Goal: Task Accomplishment & Management: Complete application form

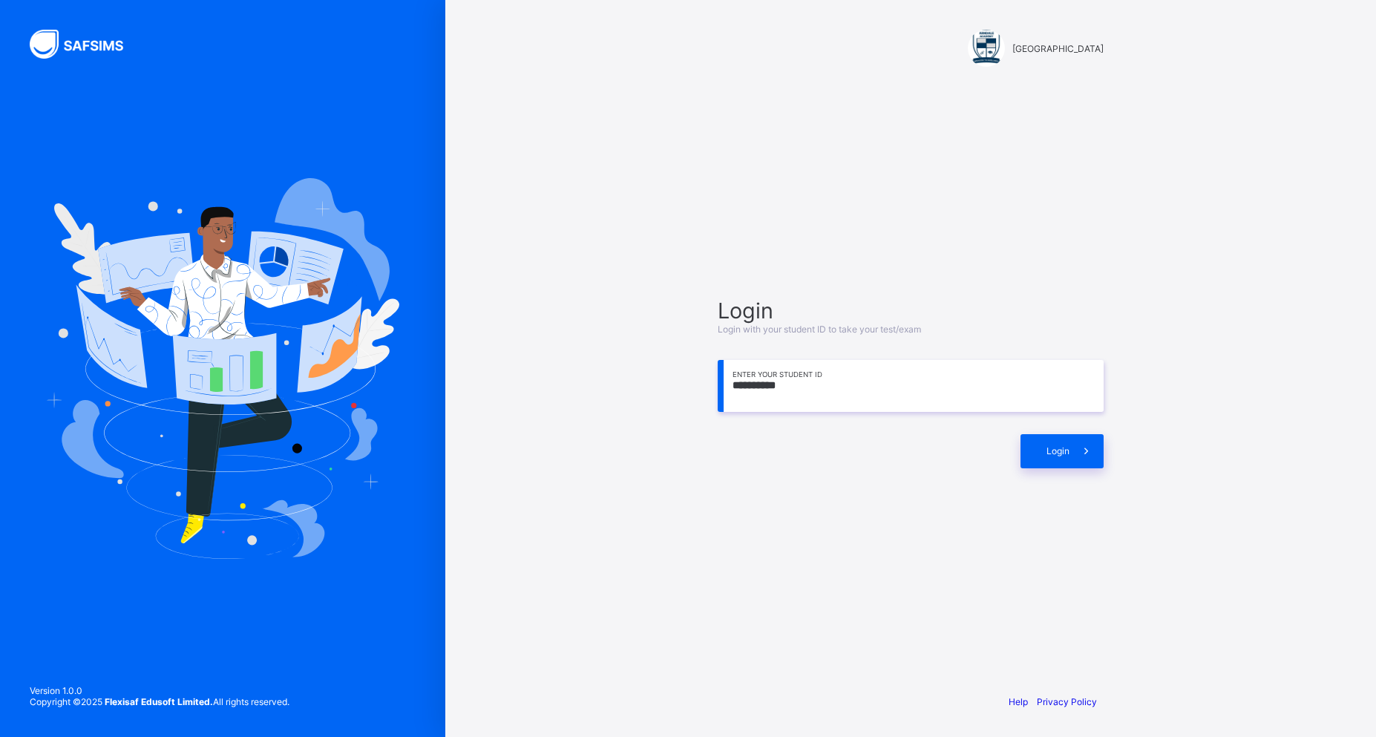
type input "**********"
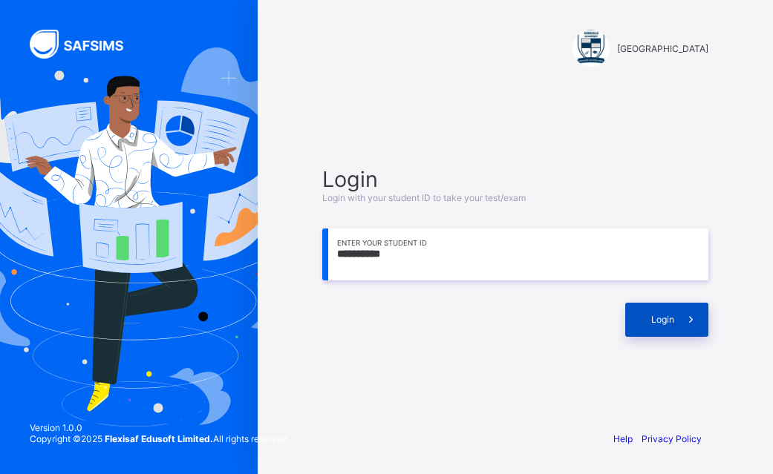
click at [656, 317] on span "Login" at bounding box center [662, 319] width 23 height 11
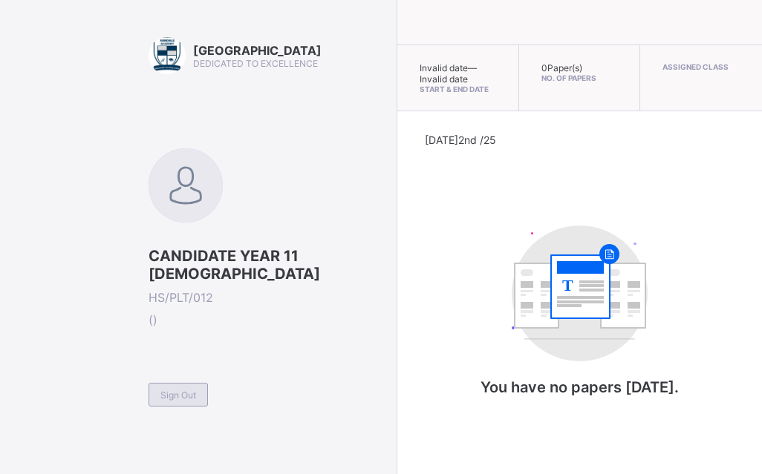
click at [178, 395] on span "Sign Out" at bounding box center [178, 395] width 36 height 11
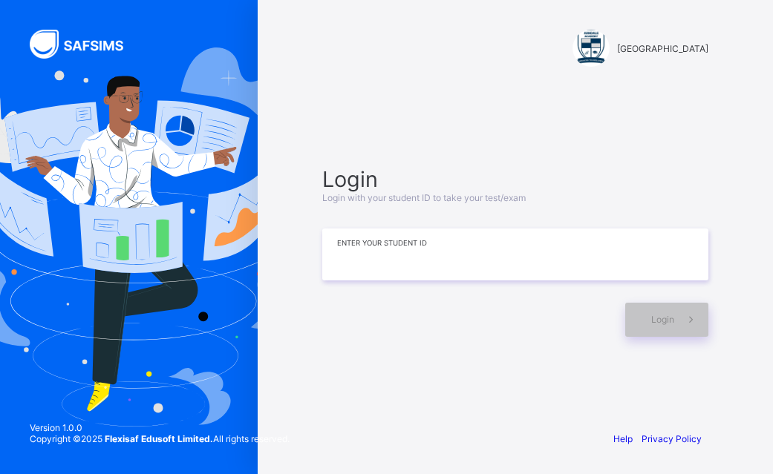
click at [429, 255] on input at bounding box center [515, 255] width 386 height 52
click at [737, 49] on div "Arndale Academy Login Login with your student ID to take your test/exam Enter y…" at bounding box center [514, 237] width 445 height 474
click at [485, 257] on input at bounding box center [515, 255] width 386 height 52
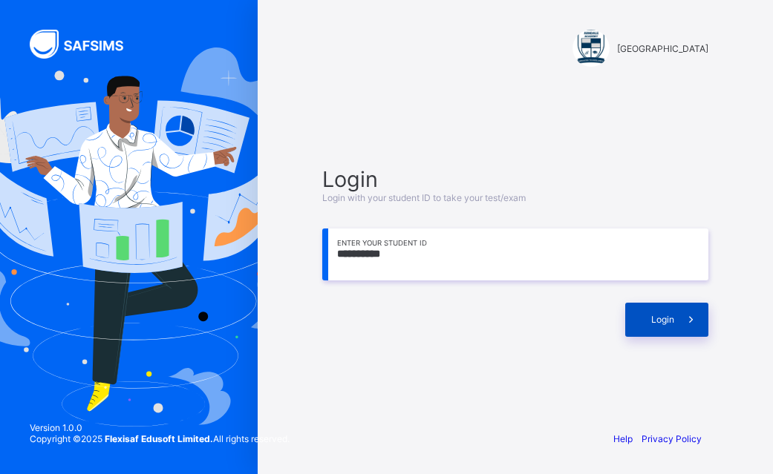
type input "**********"
click at [659, 317] on span "Login" at bounding box center [662, 319] width 23 height 11
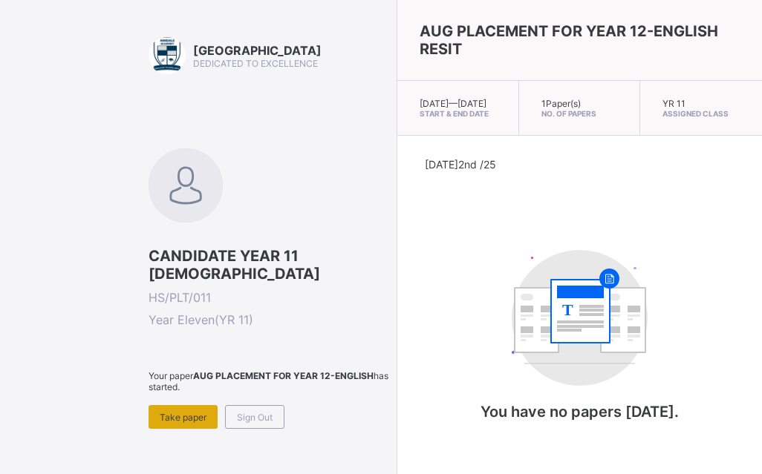
click at [181, 405] on div "Take paper" at bounding box center [182, 417] width 69 height 24
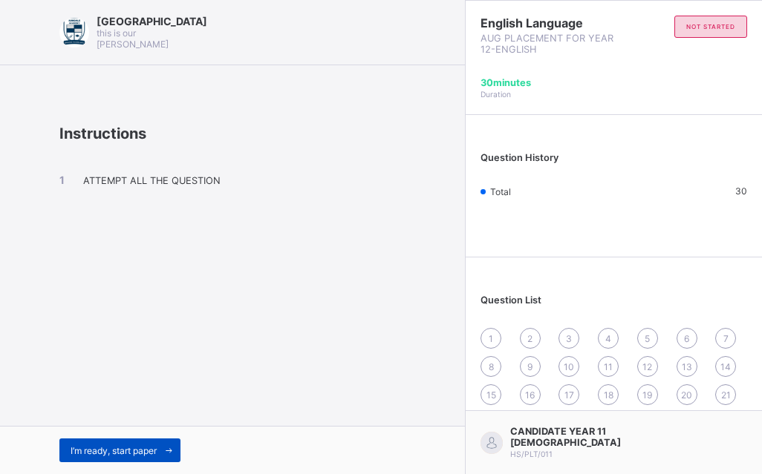
click at [157, 445] on span "I’m ready, start paper" at bounding box center [114, 450] width 86 height 11
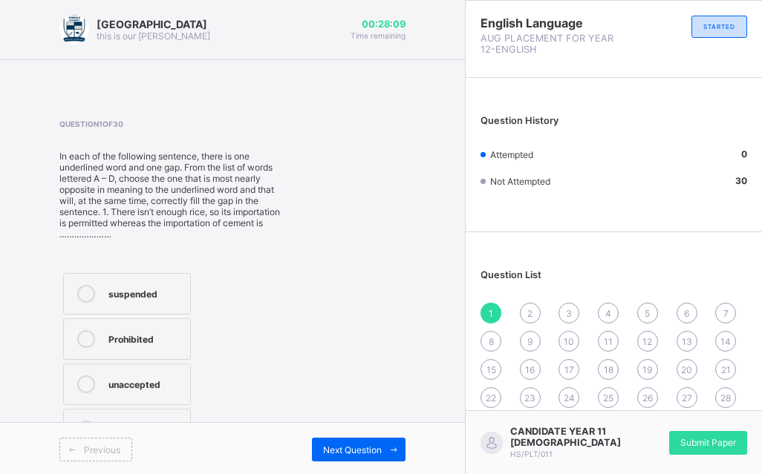
scroll to position [2, 0]
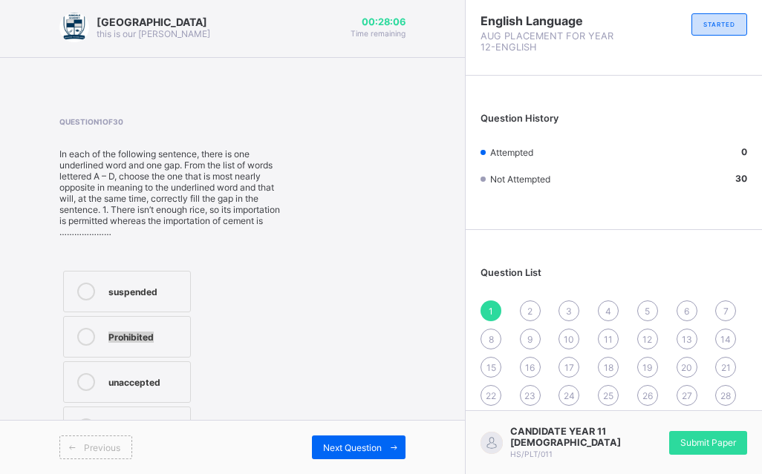
drag, startPoint x: 396, startPoint y: 275, endPoint x: 220, endPoint y: 352, distance: 191.8
click at [226, 350] on div "Question 1 of 30 In each of the following sentence, there is one underlined wor…" at bounding box center [232, 284] width 346 height 335
click at [272, 264] on div "Question 1 of 30 In each of the following sentence, there is one underlined wor…" at bounding box center [172, 284] width 226 height 335
click at [89, 336] on icon at bounding box center [86, 337] width 18 height 18
click at [154, 410] on label "licensed" at bounding box center [127, 428] width 128 height 42
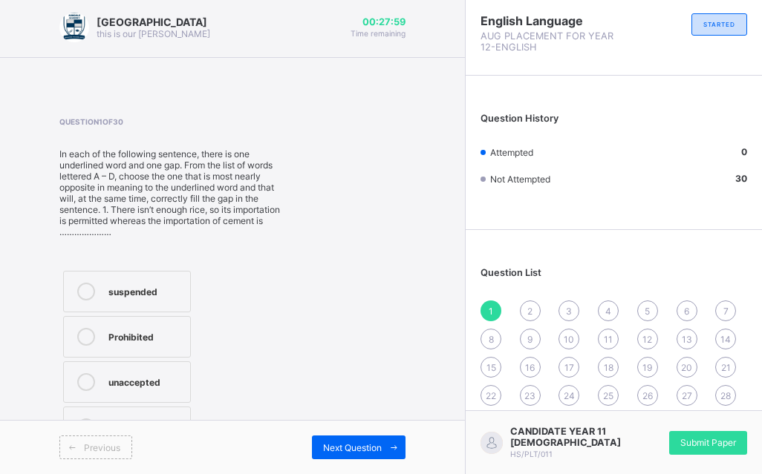
click at [85, 344] on icon at bounding box center [86, 337] width 18 height 18
click at [364, 455] on div "Next Question" at bounding box center [359, 448] width 94 height 24
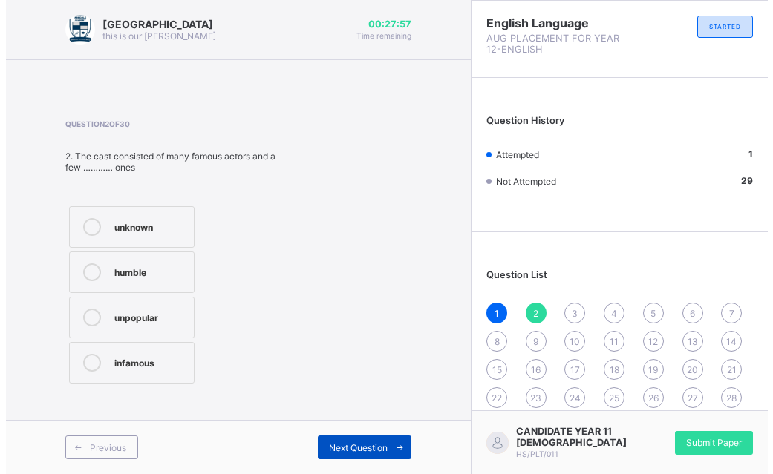
scroll to position [0, 0]
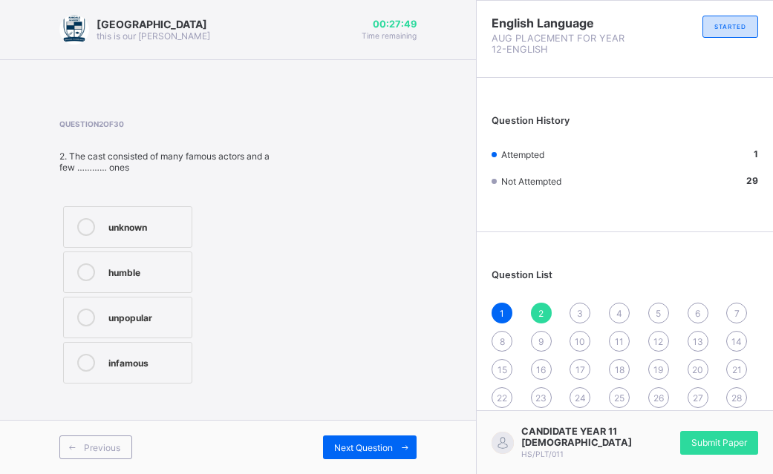
click at [124, 237] on label "unknown" at bounding box center [127, 227] width 129 height 42
click at [87, 214] on label "unknown" at bounding box center [127, 227] width 129 height 42
click at [339, 445] on span "Next Question" at bounding box center [363, 447] width 59 height 11
click at [81, 259] on label "strict" at bounding box center [130, 273] width 134 height 42
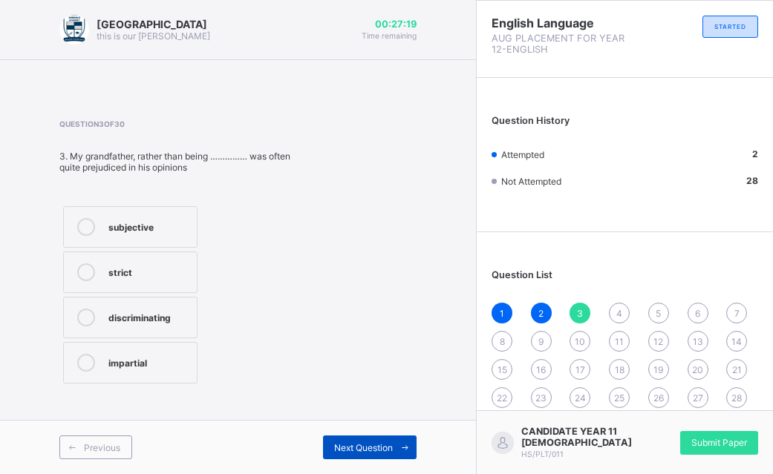
click at [347, 437] on div "Next Question" at bounding box center [370, 448] width 94 height 24
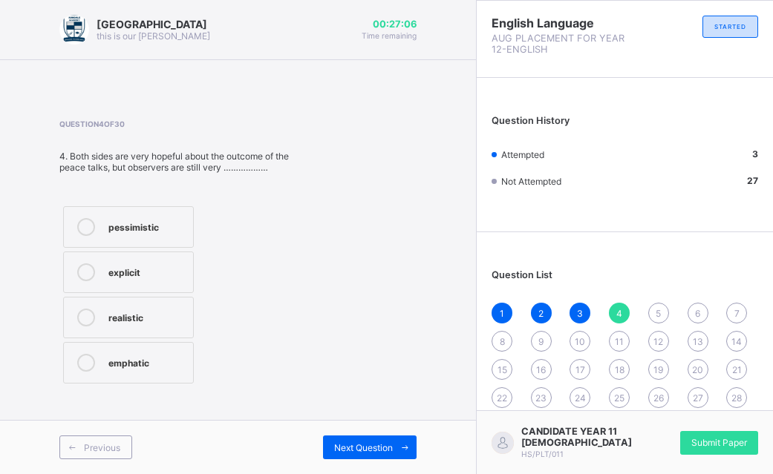
click at [82, 308] on label "realistic" at bounding box center [128, 318] width 131 height 42
click at [350, 432] on div "Previous Next Question" at bounding box center [238, 447] width 476 height 54
click at [88, 364] on icon at bounding box center [86, 363] width 18 height 18
click at [90, 364] on icon at bounding box center [86, 363] width 18 height 18
click at [353, 442] on span "Next Question" at bounding box center [363, 447] width 59 height 11
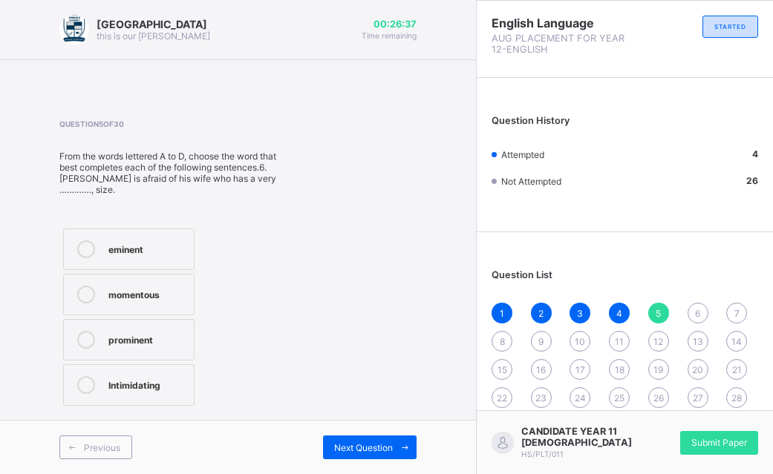
click at [131, 386] on label "Intimidating" at bounding box center [128, 385] width 131 height 42
click at [324, 445] on div "Next Question" at bounding box center [370, 448] width 94 height 24
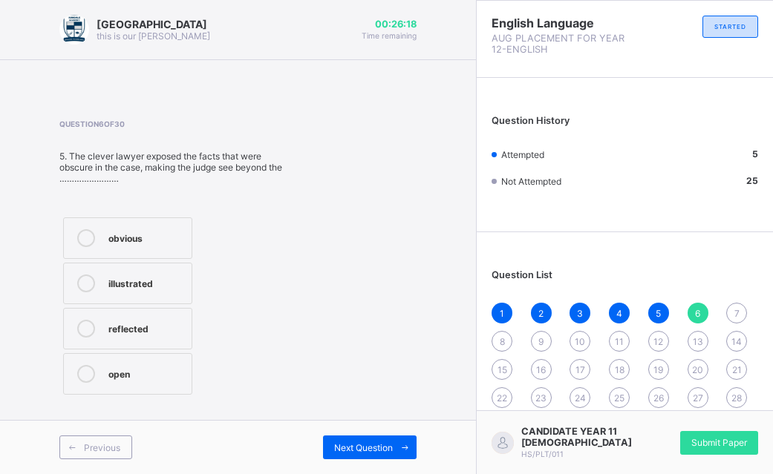
click at [142, 293] on label "illustrated" at bounding box center [127, 284] width 129 height 42
click at [153, 242] on div "obvious" at bounding box center [146, 236] width 76 height 15
click at [330, 450] on div "Next Question" at bounding box center [370, 448] width 94 height 24
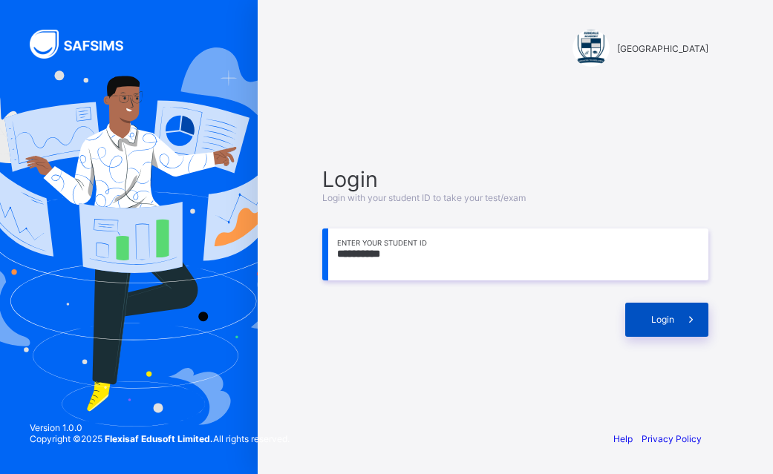
type input "**********"
click at [661, 314] on span "Login" at bounding box center [662, 319] width 23 height 11
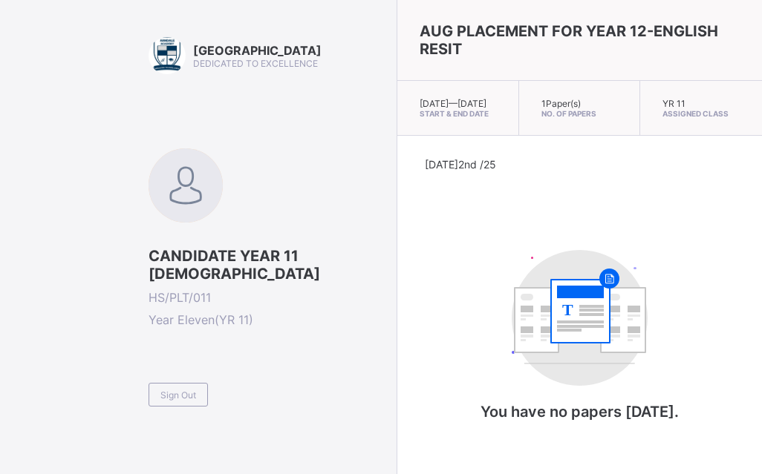
click at [177, 383] on div "Sign Out" at bounding box center [177, 395] width 59 height 24
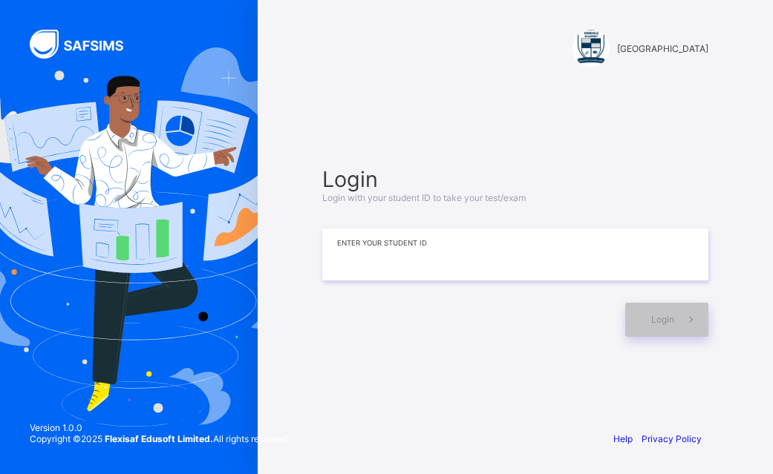
click at [475, 261] on input at bounding box center [515, 255] width 386 height 52
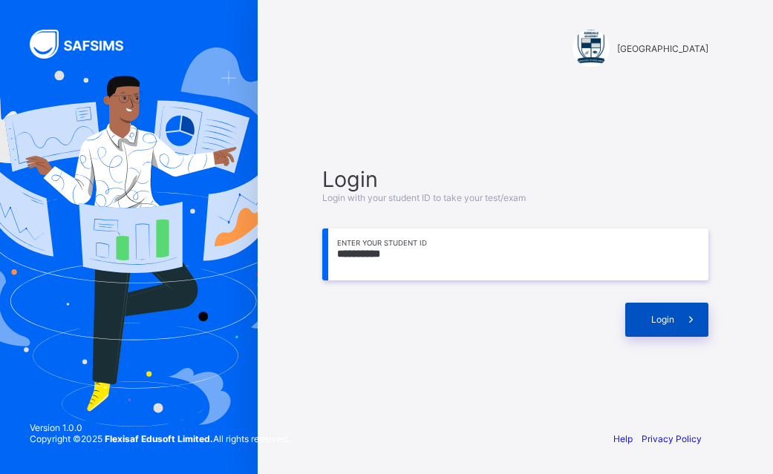
type input "**********"
click at [650, 310] on div "Login" at bounding box center [666, 320] width 83 height 34
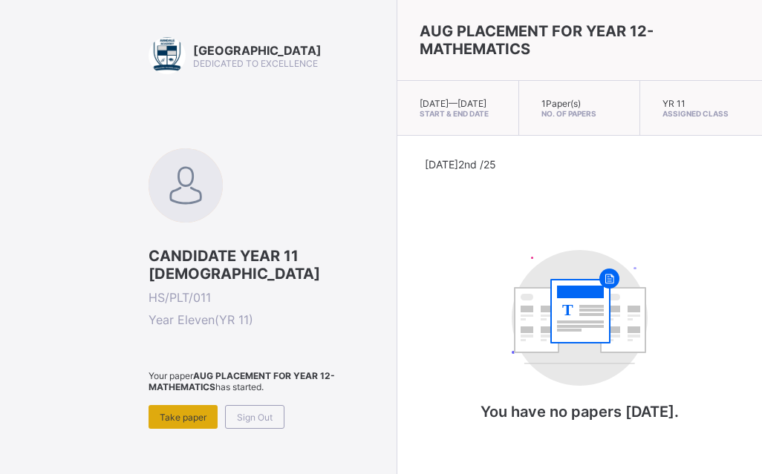
click at [167, 412] on span "Take paper" at bounding box center [183, 417] width 47 height 11
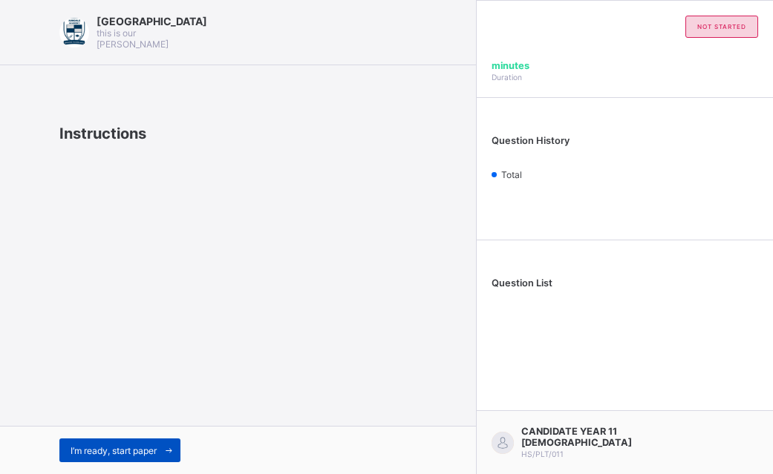
click at [137, 445] on span "I’m ready, start paper" at bounding box center [114, 450] width 86 height 11
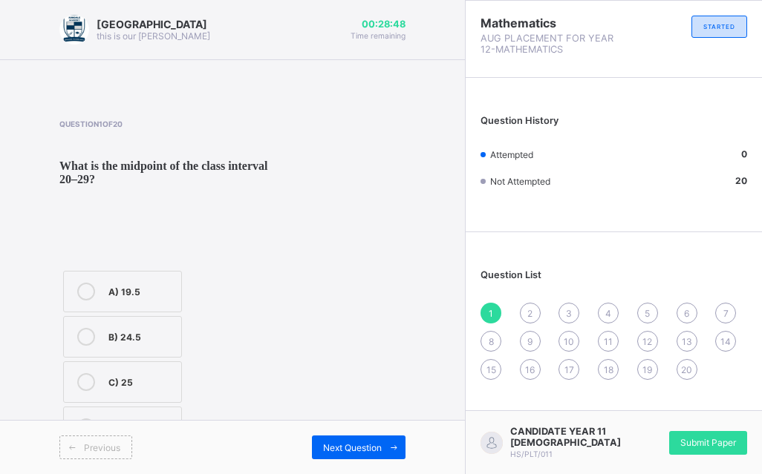
drag, startPoint x: 79, startPoint y: 350, endPoint x: 86, endPoint y: 356, distance: 8.5
click at [80, 346] on div at bounding box center [86, 337] width 30 height 18
click at [382, 454] on span "Next Question" at bounding box center [352, 447] width 59 height 11
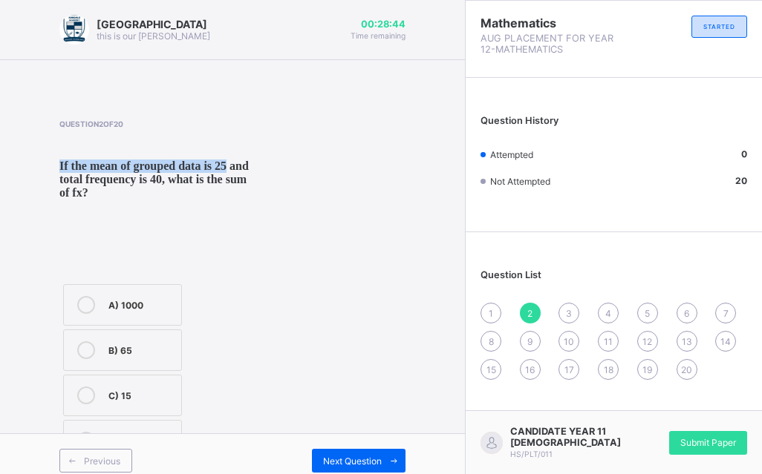
drag, startPoint x: 353, startPoint y: 139, endPoint x: 350, endPoint y: 209, distance: 70.6
click at [343, 182] on div "Question 2 of 20 ​ If the mean of grouped data is 25 and total frequency is 40,…" at bounding box center [232, 293] width 346 height 346
click at [372, 266] on div "Question 2 of 20 ​ If the mean of grouped data is 25 and total frequency is 40,…" at bounding box center [232, 293] width 346 height 346
click at [378, 266] on div "Question 2 of 20 ​ If the mean of grouped data is 25 and total frequency is 40,…" at bounding box center [232, 293] width 346 height 346
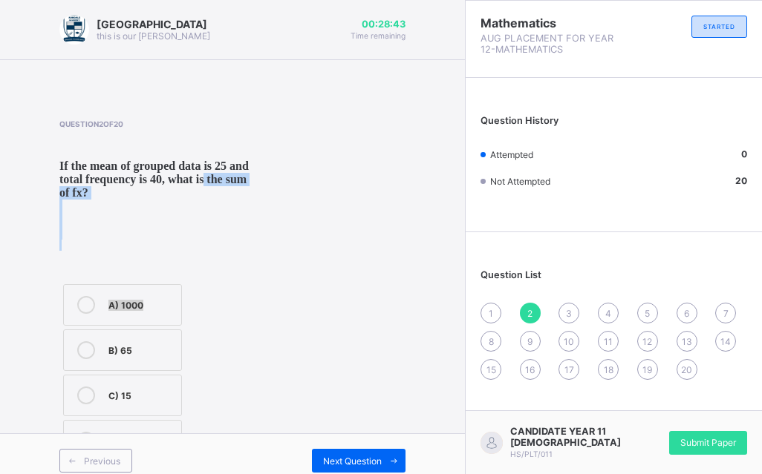
drag, startPoint x: 386, startPoint y: 225, endPoint x: 318, endPoint y: 291, distance: 95.0
click at [318, 291] on div "Arndale Academy this is our motton 00:28:43 Time remaining Question 2 of 20 ​ I…" at bounding box center [232, 244] width 465 height 488
click at [304, 384] on div "Question 2 of 20 ​ If the mean of grouped data is 25 and total frequency is 40,…" at bounding box center [232, 293] width 346 height 346
drag, startPoint x: 471, startPoint y: 50, endPoint x: 470, endPoint y: 90, distance: 40.1
click at [465, 85] on div "Arndale Academy this is our motton 00:28:40 Time remaining Question 2 of 20 ​ I…" at bounding box center [232, 244] width 465 height 488
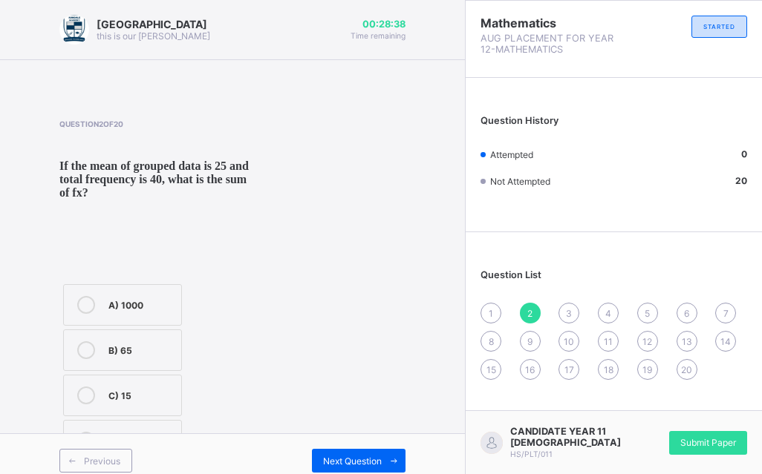
click at [483, 249] on div "Question List 1 2 3 4 5 6 7 8 9 10 11 12 13 14 15 16 17 18 19 20" at bounding box center [613, 317] width 296 height 155
drag, startPoint x: 48, startPoint y: 399, endPoint x: 36, endPoint y: 388, distance: 16.3
click at [37, 394] on div "Arndale Academy this is our motton 00:28:37 Time remaining Question 2 of 20 ​ I…" at bounding box center [232, 244] width 465 height 488
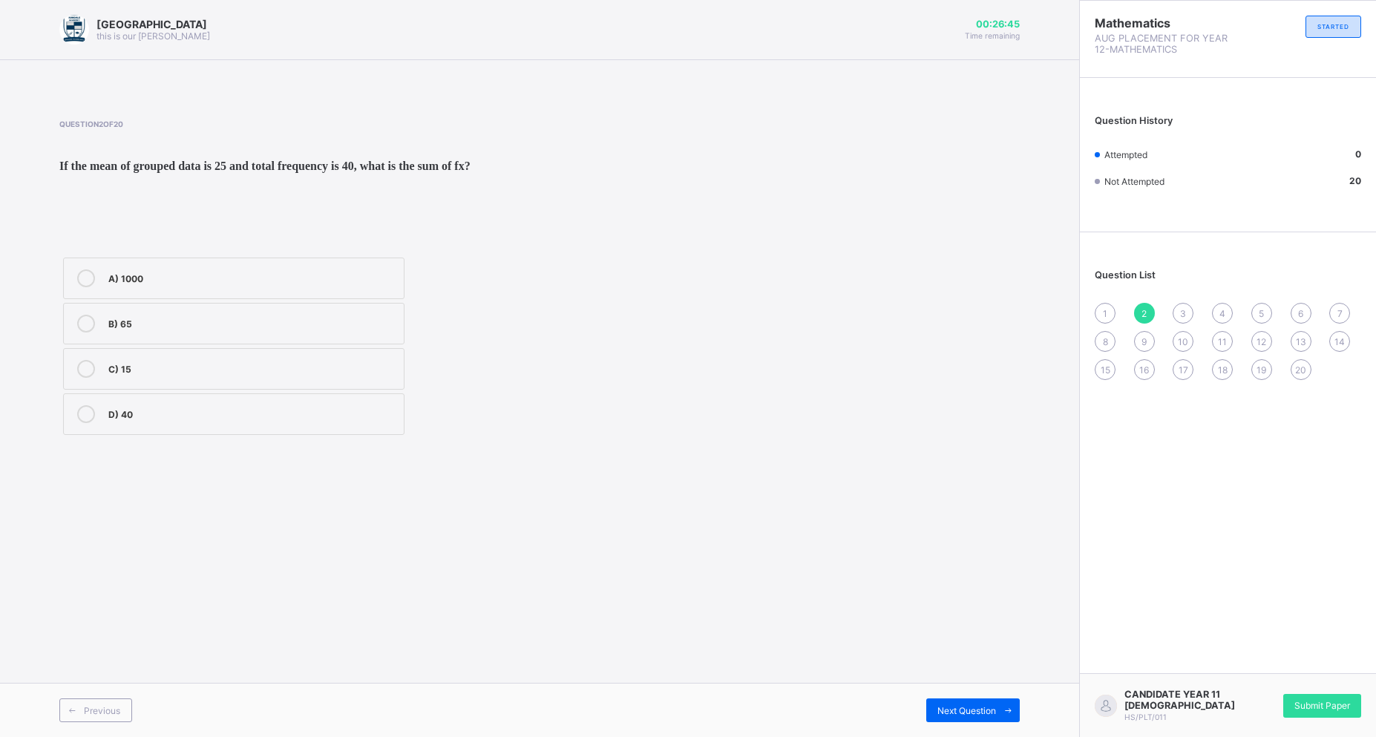
click at [99, 279] on div "A) 1000 B) 65 C) 15 D) 40" at bounding box center [233, 346] width 349 height 185
click at [94, 287] on div at bounding box center [86, 278] width 30 height 18
drag, startPoint x: 546, startPoint y: 225, endPoint x: 609, endPoint y: 212, distance: 65.2
click at [549, 224] on p "​ If the mean of grouped data is 25 and total frequency is 40, what is the sum …" at bounding box center [350, 192] width 582 height 65
click at [665, 318] on div "Question 2 of 20 ​ If the mean of grouped data is 25 and total frequency is 40,…" at bounding box center [539, 279] width 961 height 319
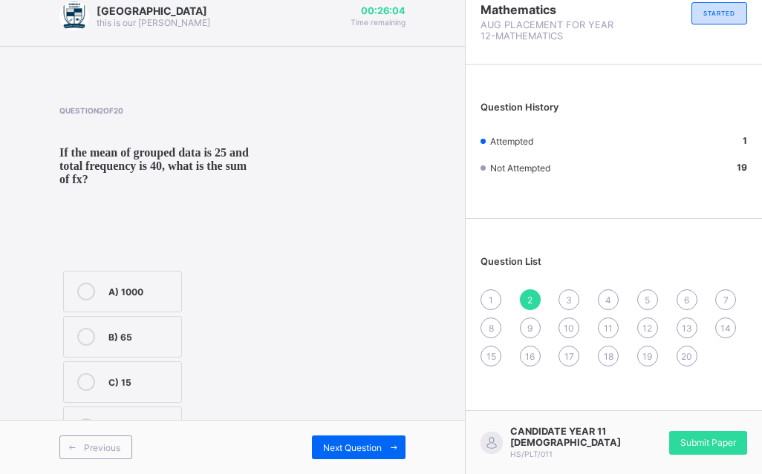
scroll to position [36, 0]
click at [352, 446] on span "Next Question" at bounding box center [352, 447] width 59 height 11
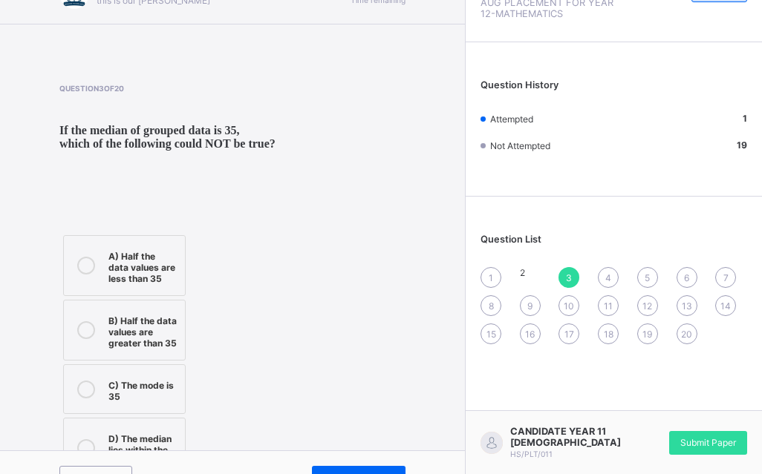
click at [94, 275] on icon at bounding box center [86, 266] width 18 height 18
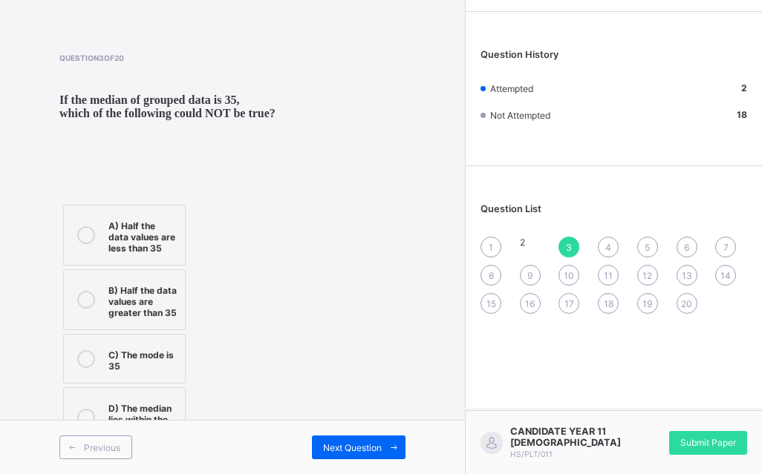
scroll to position [102, 0]
click at [399, 439] on span at bounding box center [394, 448] width 24 height 24
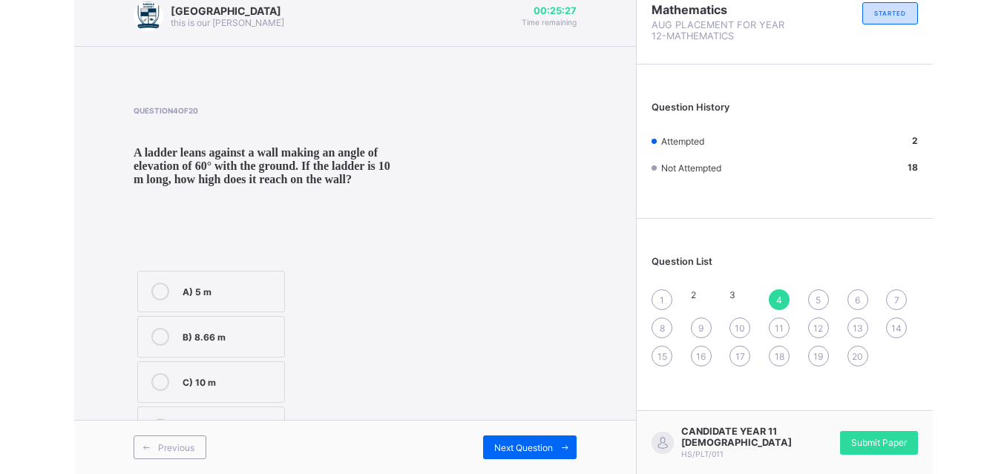
scroll to position [36, 0]
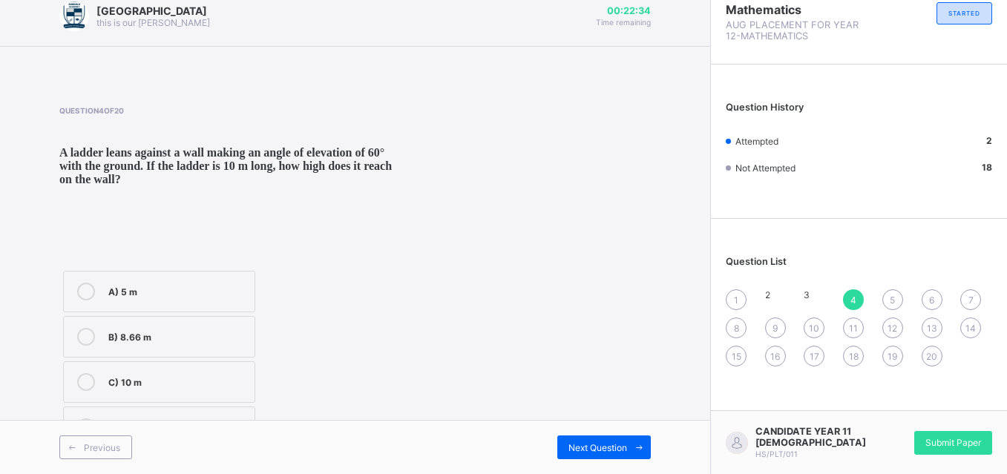
click at [741, 289] on div "1" at bounding box center [736, 299] width 21 height 21
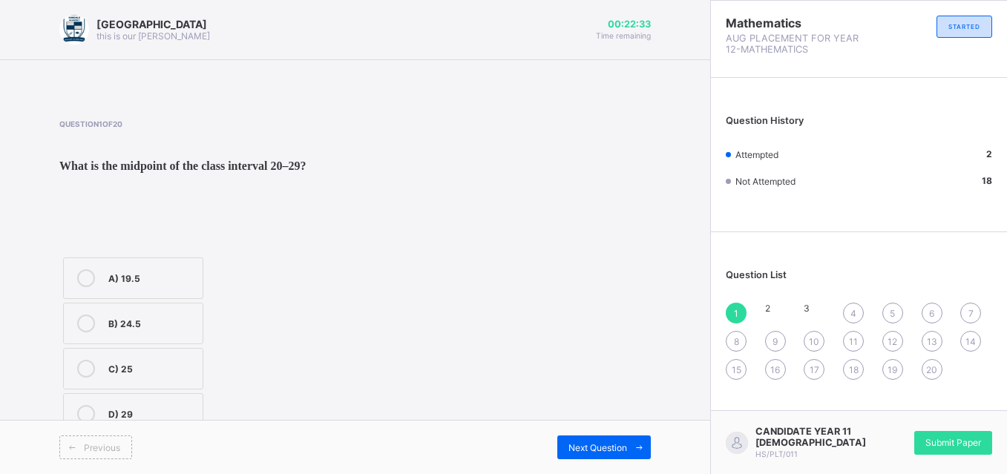
scroll to position [1, 0]
click at [94, 333] on div at bounding box center [86, 324] width 30 height 18
click at [575, 454] on div "Next Question" at bounding box center [604, 448] width 94 height 24
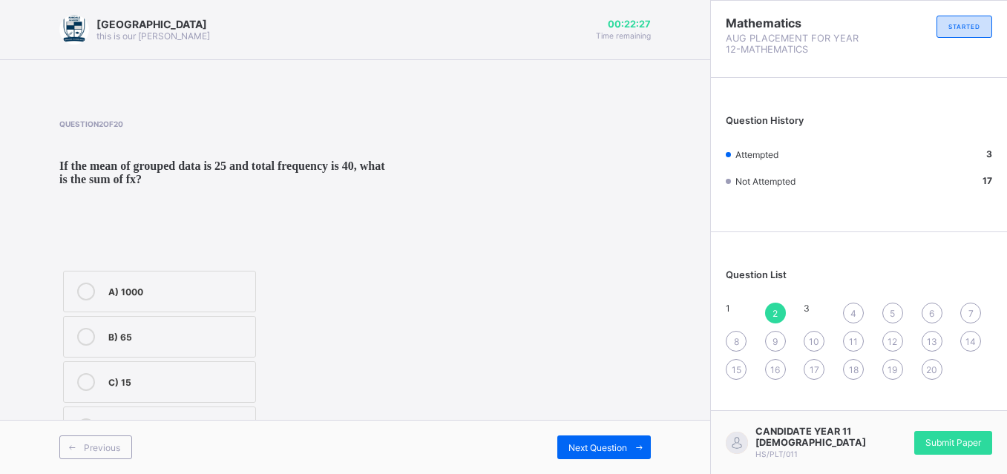
click at [772, 303] on div "4" at bounding box center [853, 313] width 21 height 21
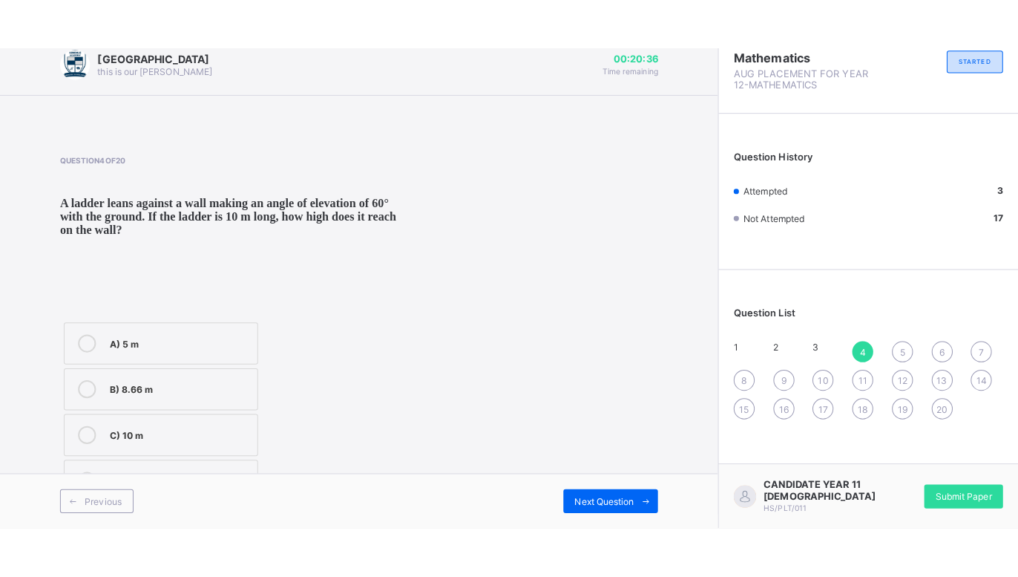
scroll to position [0, 0]
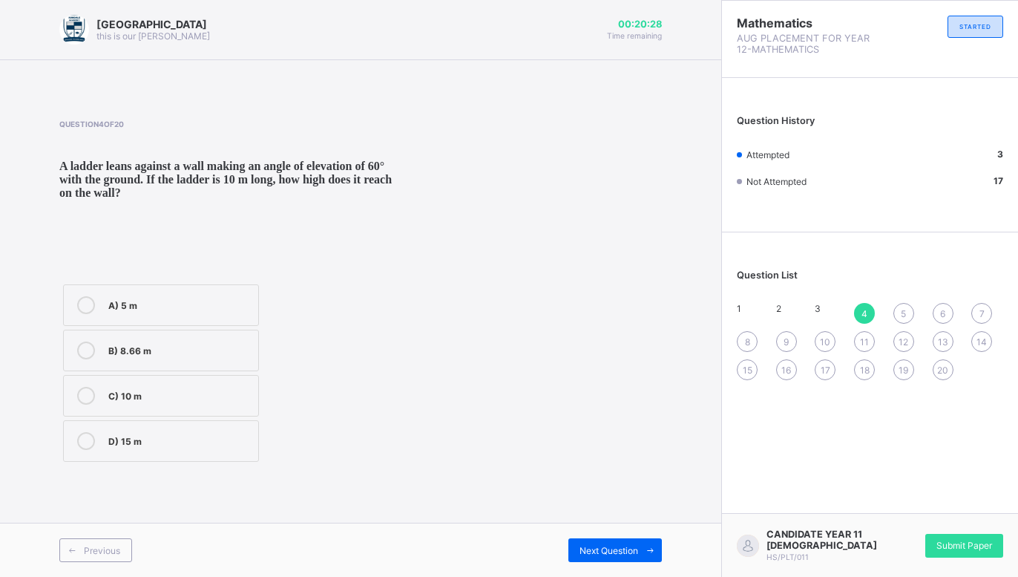
click at [106, 371] on label "B) 8.66 m" at bounding box center [161, 351] width 196 height 42
click at [614, 474] on span "Next Question" at bounding box center [609, 550] width 59 height 11
click at [85, 450] on icon at bounding box center [86, 441] width 18 height 18
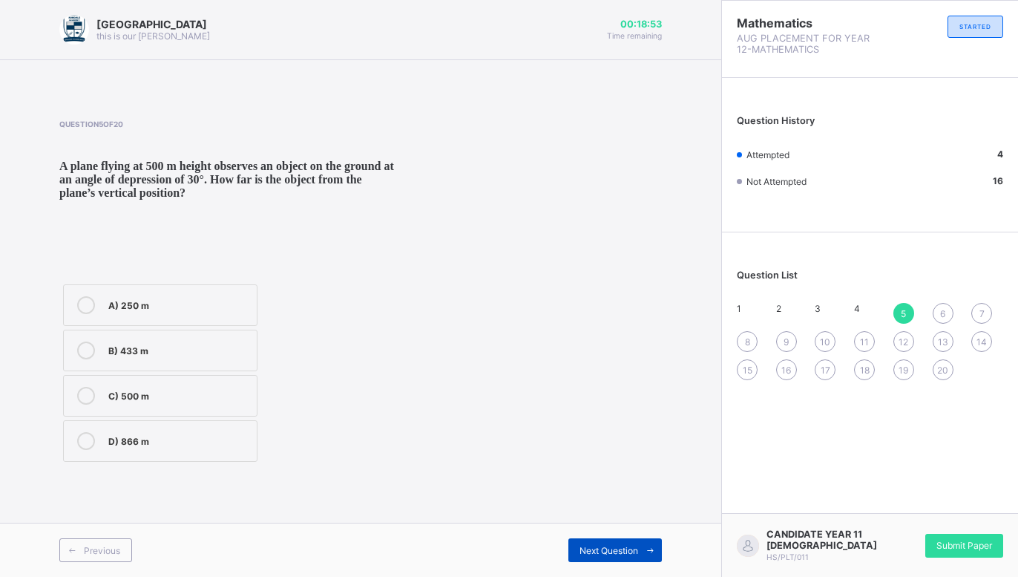
click at [635, 474] on span "Next Question" at bounding box center [609, 550] width 59 height 11
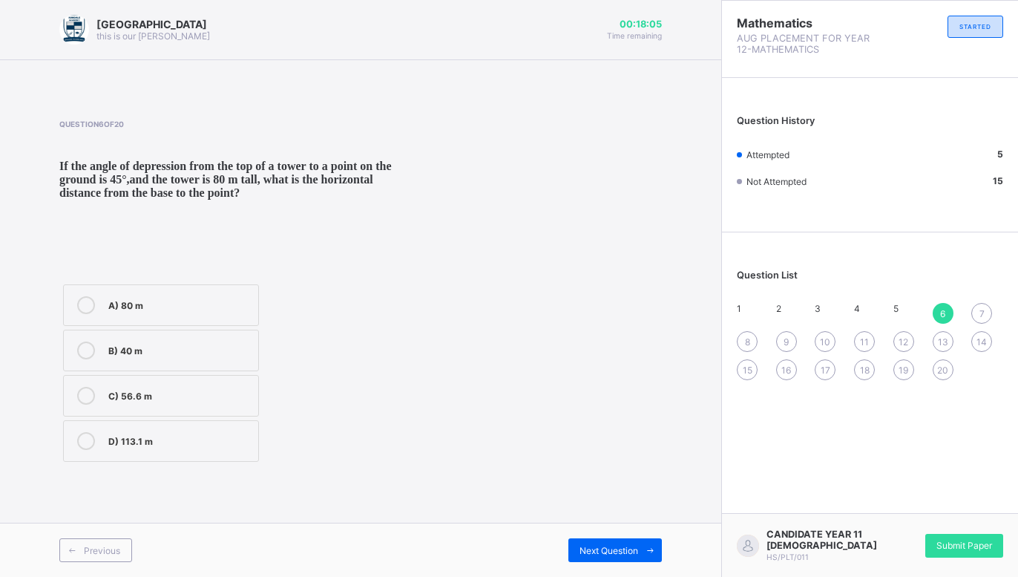
click at [68, 326] on label "A) 80 m" at bounding box center [161, 305] width 196 height 42
click at [630, 474] on div "Next Question" at bounding box center [616, 550] width 94 height 24
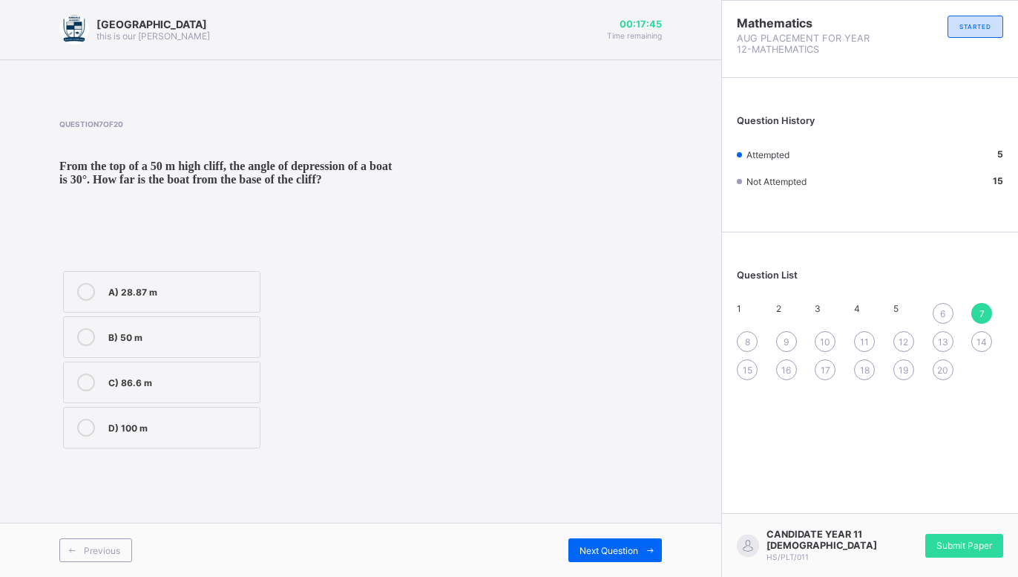
click at [772, 303] on div "Question List 1 2 3 4 5 6 7 8 9 10 11 12 13 14 15 16 17 18 19 20" at bounding box center [870, 317] width 296 height 155
click at [772, 312] on span "6" at bounding box center [942, 313] width 5 height 11
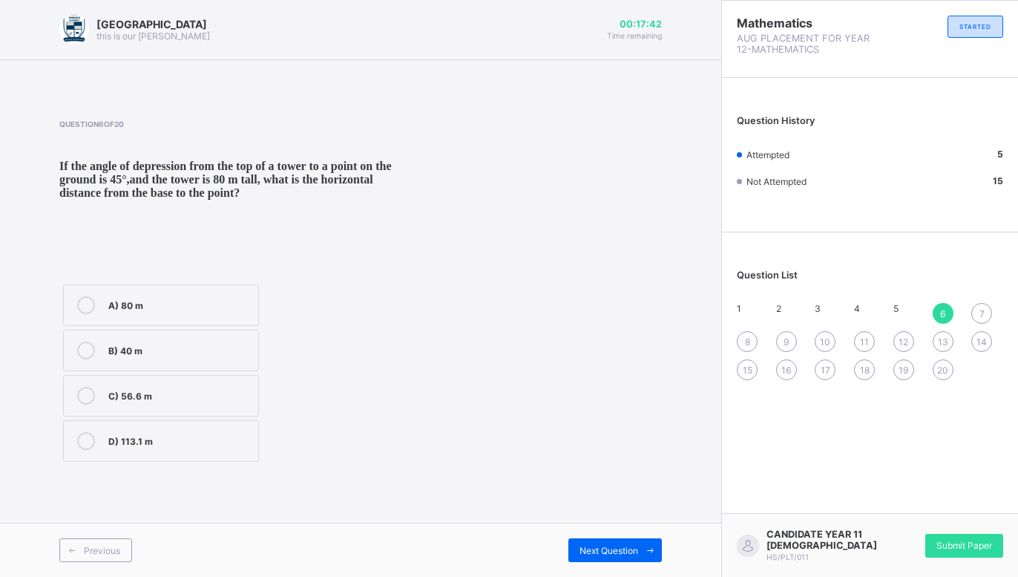
click at [96, 326] on label "A) 80 m" at bounding box center [161, 305] width 196 height 42
click at [614, 474] on span "Next Question" at bounding box center [609, 550] width 59 height 11
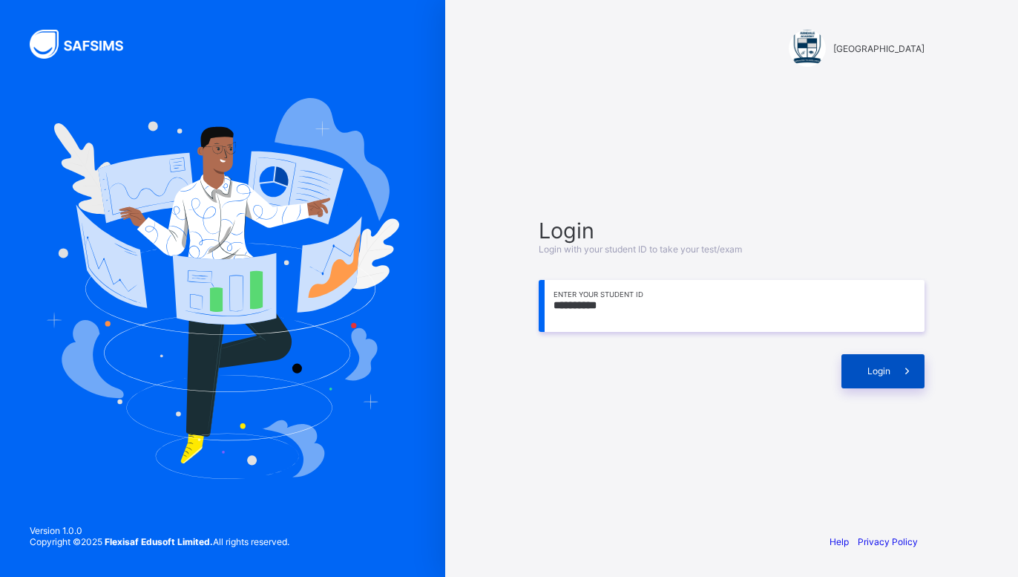
type input "**********"
click at [880, 361] on div "Login" at bounding box center [883, 371] width 83 height 34
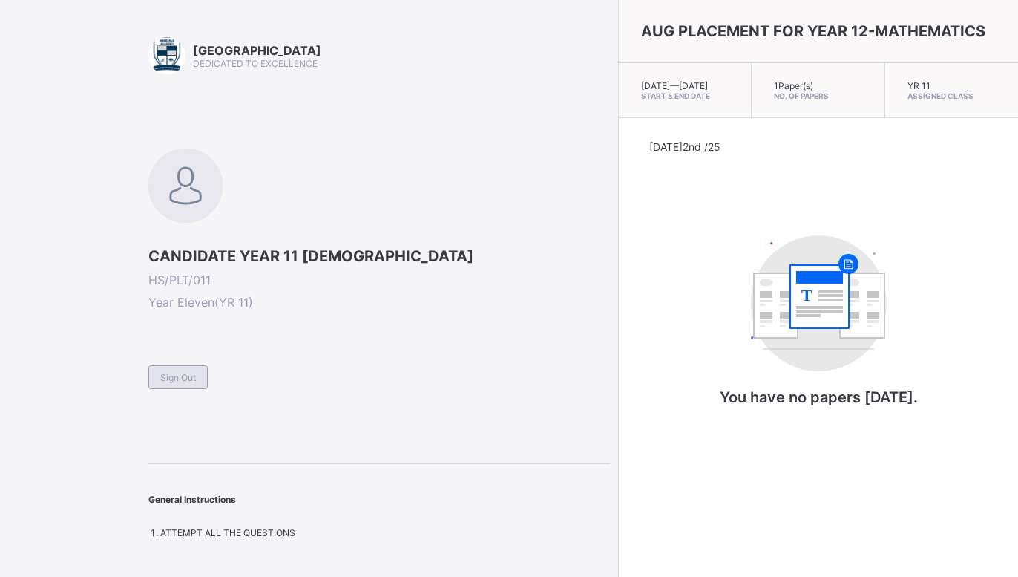
click at [175, 374] on span "Sign Out" at bounding box center [178, 377] width 36 height 11
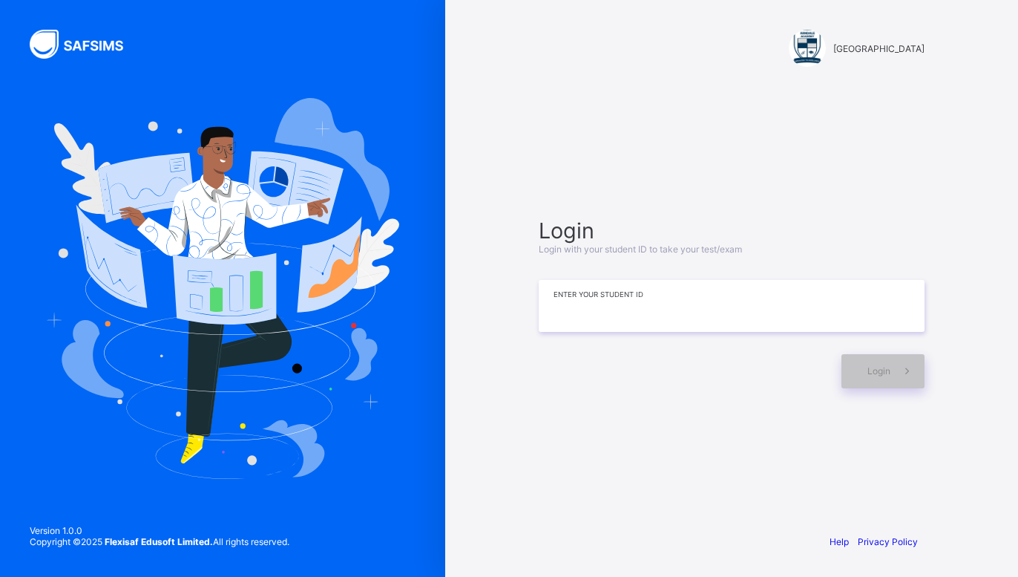
click at [667, 313] on input at bounding box center [732, 306] width 386 height 52
type input "**********"
click at [868, 379] on div "Login" at bounding box center [883, 371] width 83 height 34
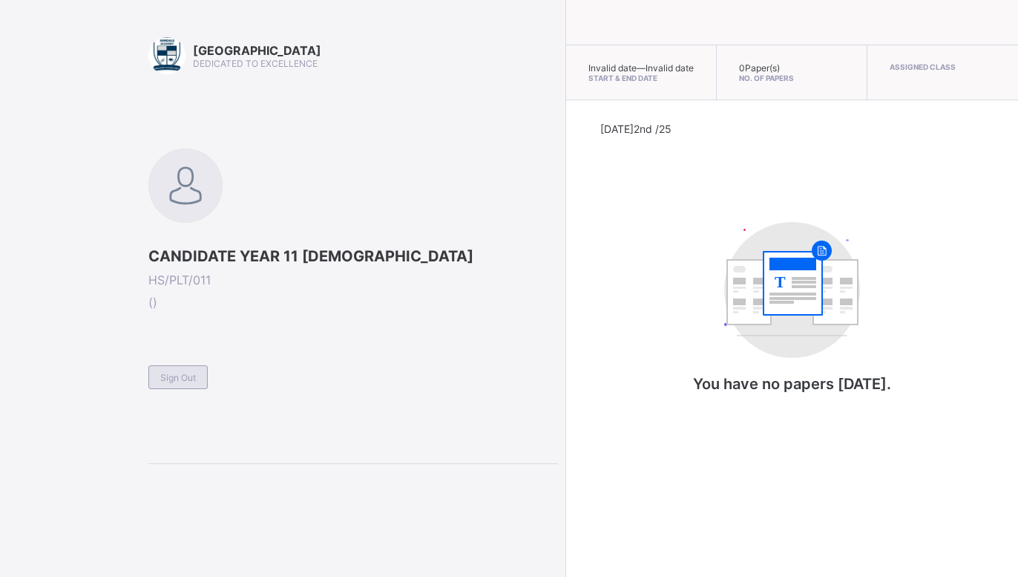
click at [180, 373] on span "Sign Out" at bounding box center [178, 377] width 36 height 11
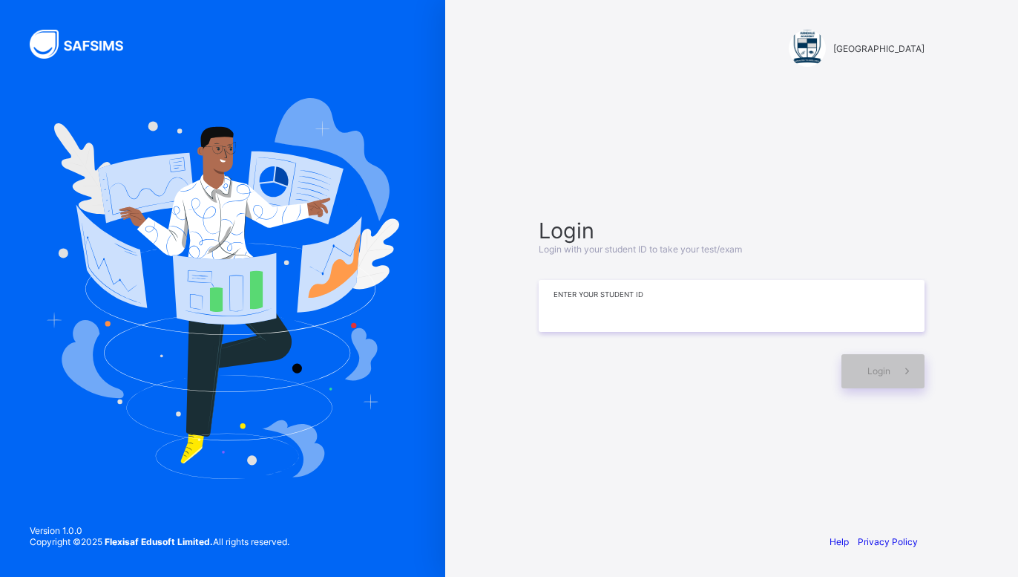
click at [678, 311] on input at bounding box center [732, 306] width 386 height 52
type input "**********"
click at [886, 365] on span "Login" at bounding box center [879, 370] width 23 height 11
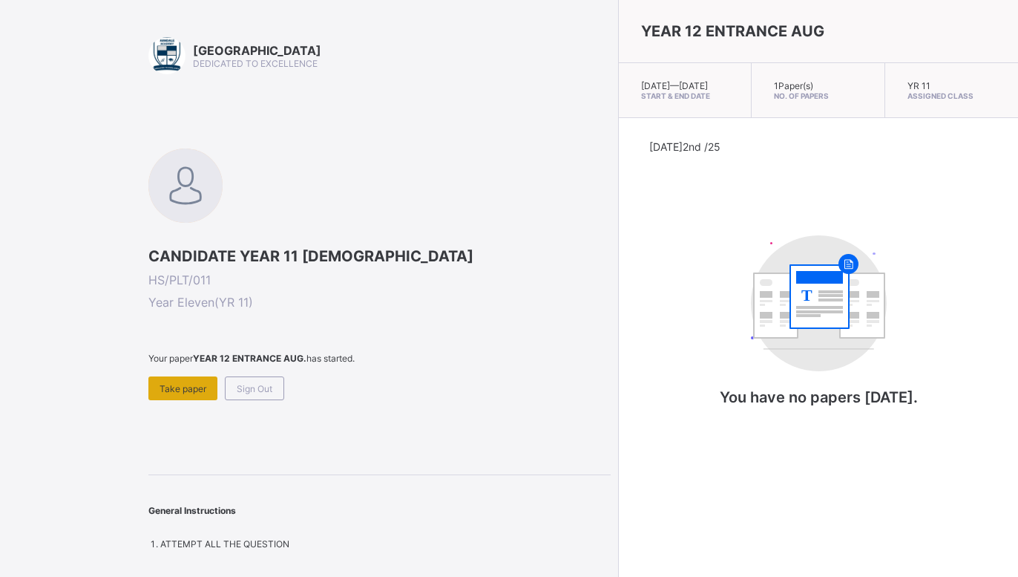
click at [178, 387] on span "Take paper" at bounding box center [183, 388] width 47 height 11
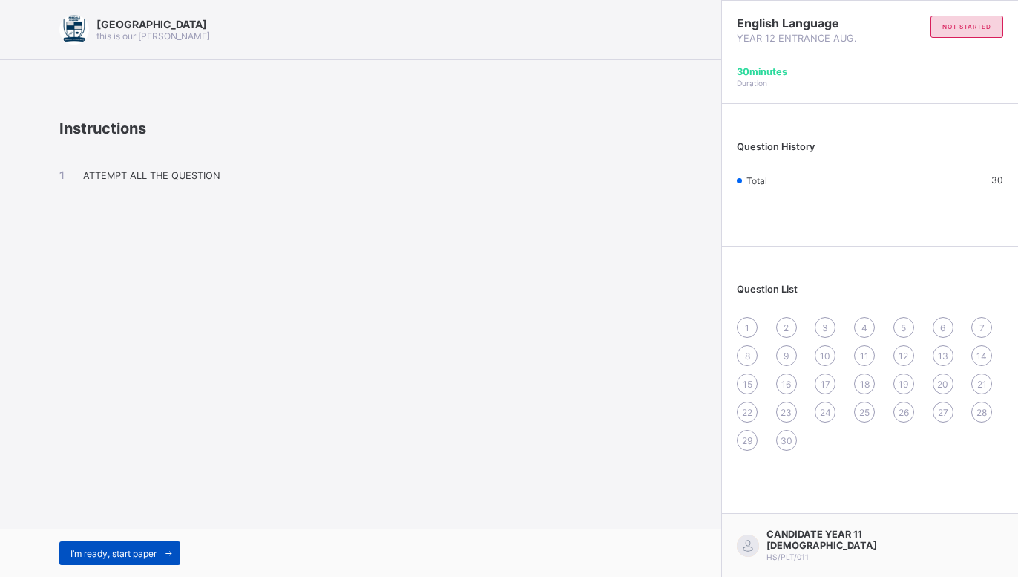
click at [145, 554] on span "I’m ready, start paper" at bounding box center [114, 553] width 86 height 11
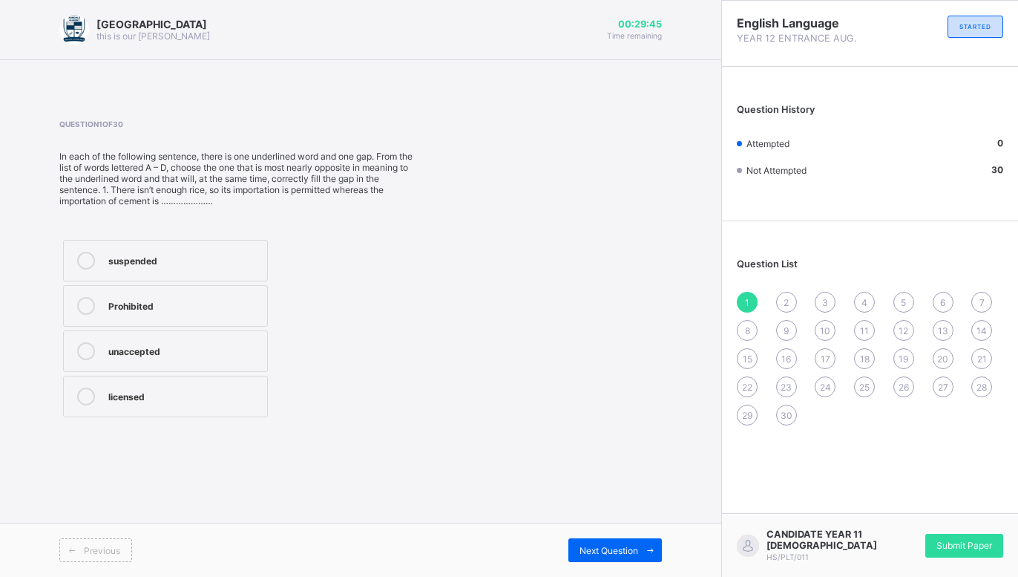
click at [142, 293] on label "Prohibited" at bounding box center [165, 306] width 205 height 42
click at [594, 555] on span "Next Question" at bounding box center [609, 550] width 59 height 11
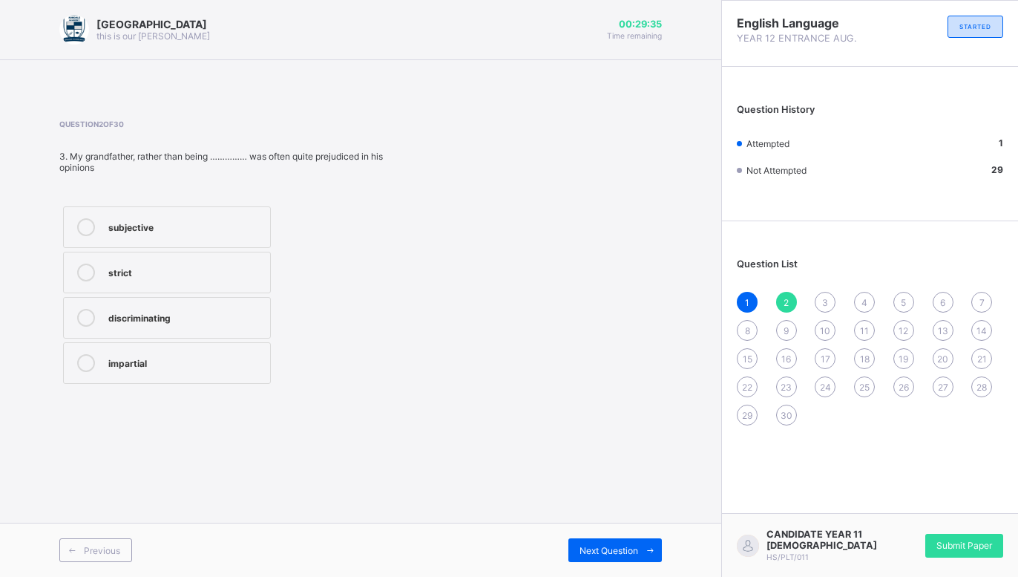
click at [226, 284] on label "strict" at bounding box center [167, 273] width 208 height 42
click at [208, 315] on div "discriminating" at bounding box center [185, 316] width 154 height 15
click at [589, 554] on span "Next Question" at bounding box center [609, 550] width 59 height 11
click at [183, 304] on div "unpopular" at bounding box center [162, 305] width 108 height 15
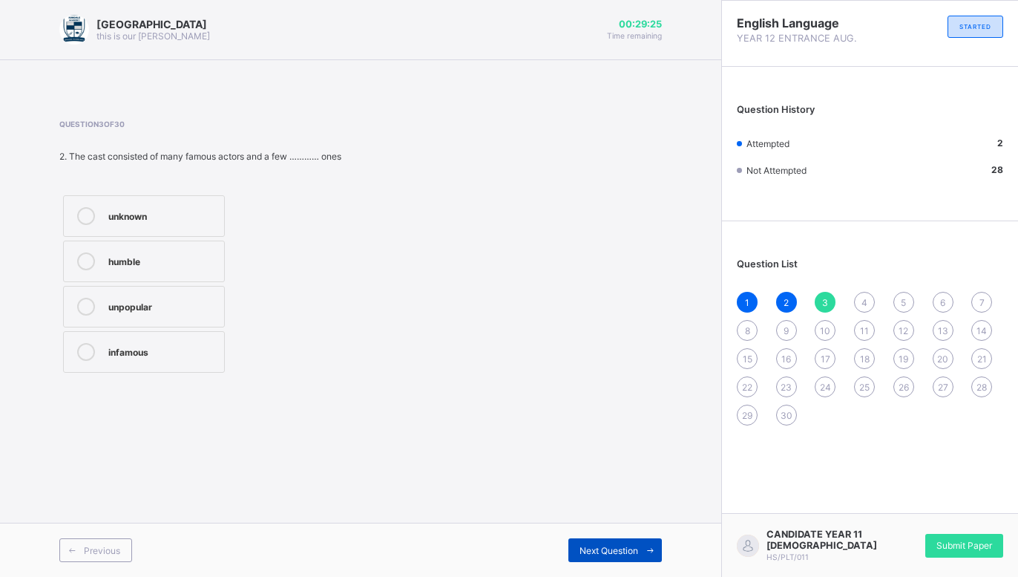
click at [603, 552] on span "Next Question" at bounding box center [609, 550] width 59 height 11
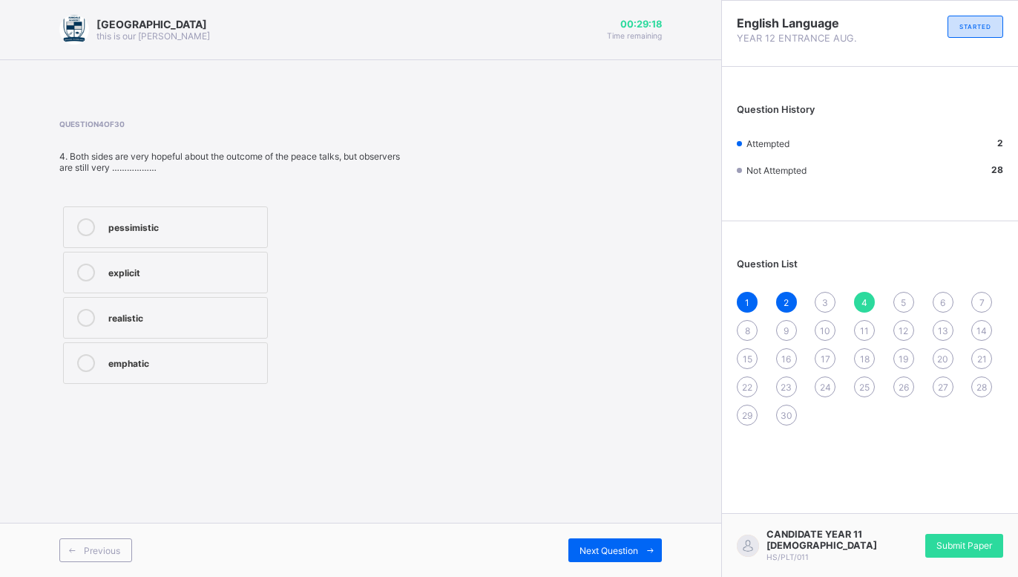
click at [210, 274] on div "explicit" at bounding box center [183, 271] width 151 height 15
click at [606, 531] on div "Previous Next Question" at bounding box center [360, 550] width 721 height 54
click at [606, 553] on span "Next Question" at bounding box center [609, 550] width 59 height 11
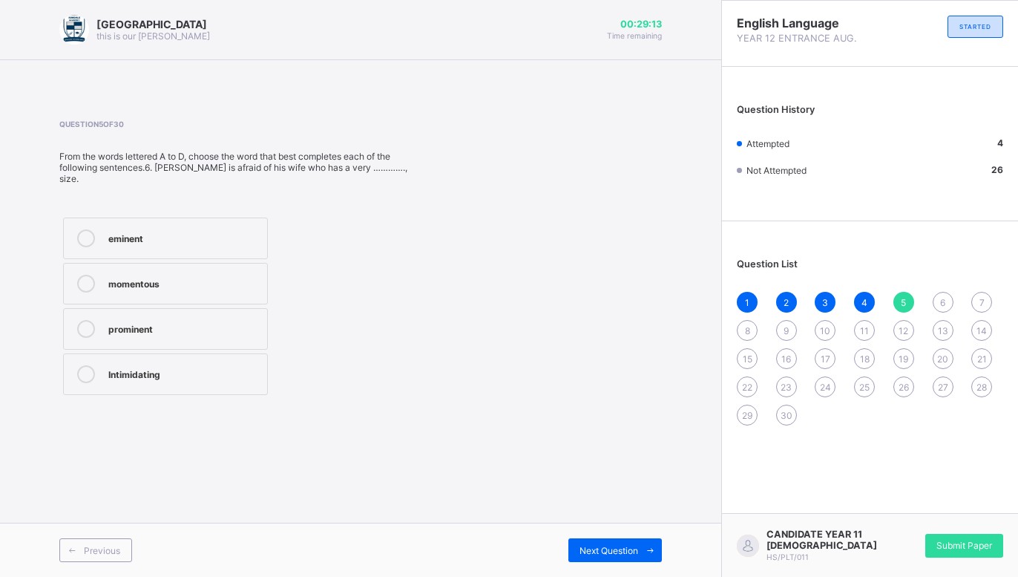
click at [182, 365] on div "Intimidating" at bounding box center [183, 372] width 151 height 15
click at [631, 549] on span "Next Question" at bounding box center [609, 550] width 59 height 11
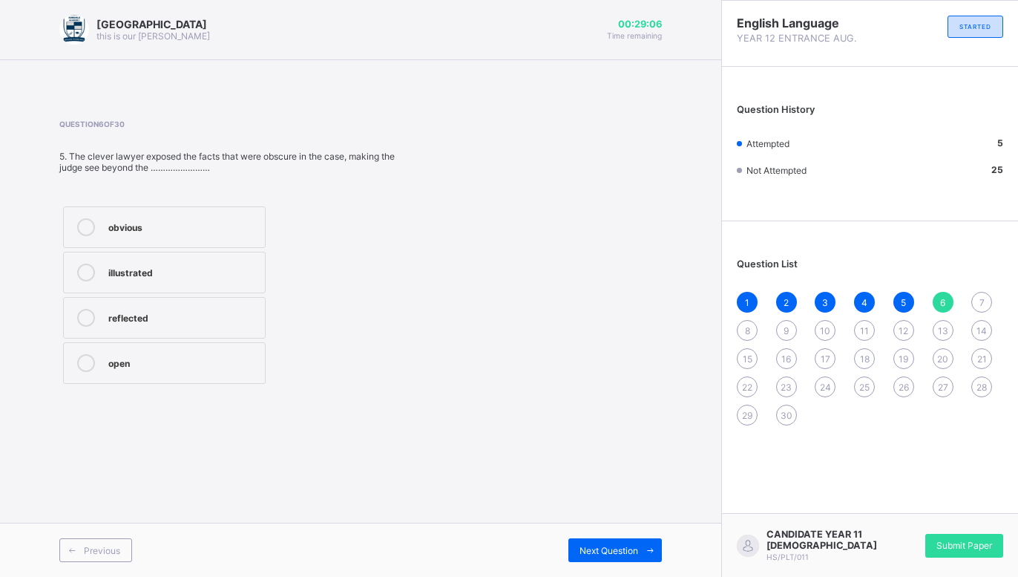
click at [186, 224] on div "obvious" at bounding box center [182, 225] width 149 height 15
click at [604, 556] on div "Next Question" at bounding box center [616, 550] width 94 height 24
click at [200, 310] on div "order" at bounding box center [177, 305] width 139 height 15
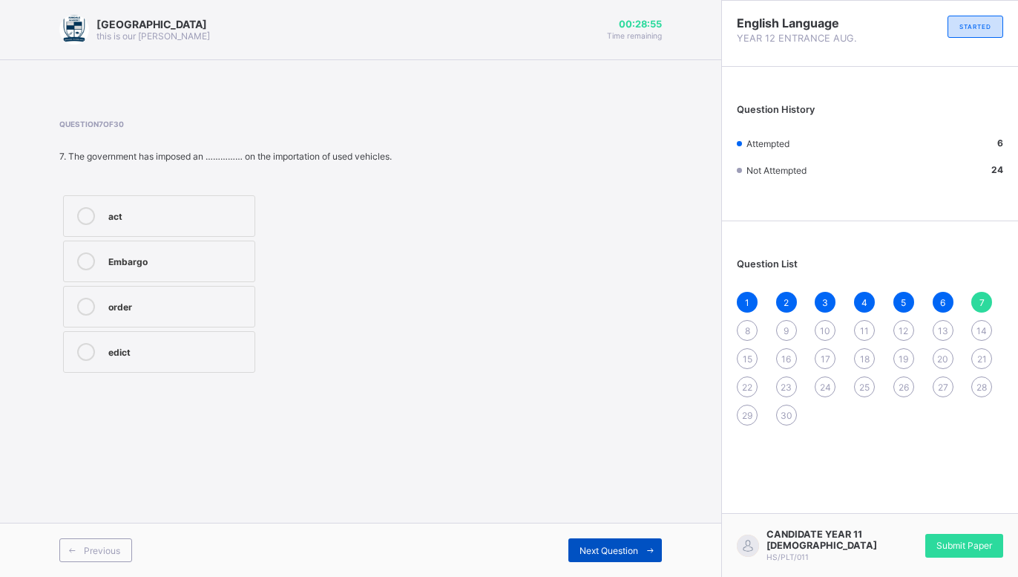
click at [607, 543] on div "Next Question" at bounding box center [616, 550] width 94 height 24
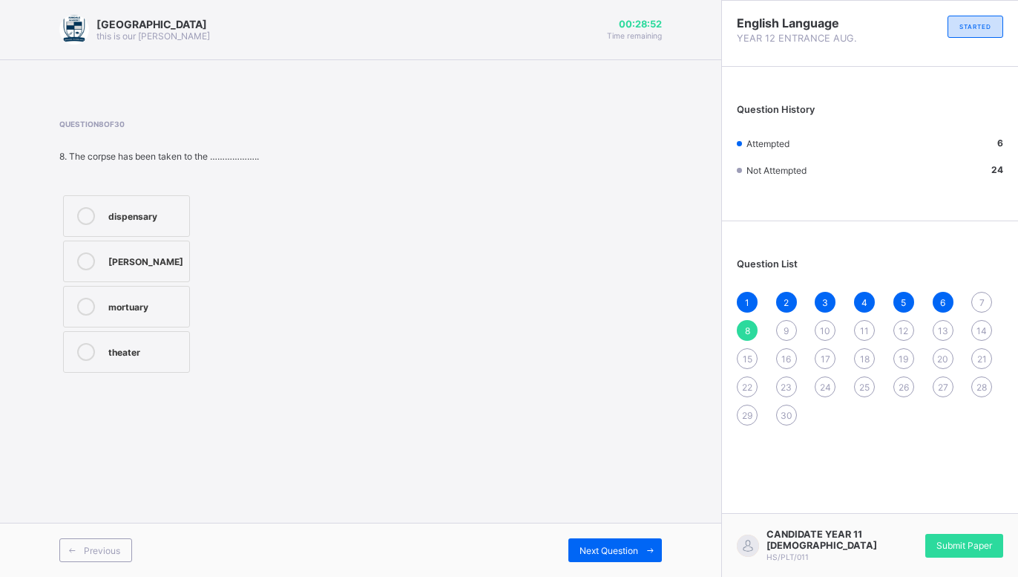
click at [143, 298] on div "mortuary" at bounding box center [144, 305] width 73 height 15
click at [593, 547] on span "Next Question" at bounding box center [609, 550] width 59 height 11
click at [221, 282] on label "an affront" at bounding box center [164, 261] width 203 height 42
click at [220, 237] on label "a strain" at bounding box center [164, 216] width 203 height 42
drag, startPoint x: 586, startPoint y: 550, endPoint x: 575, endPoint y: 535, distance: 19.0
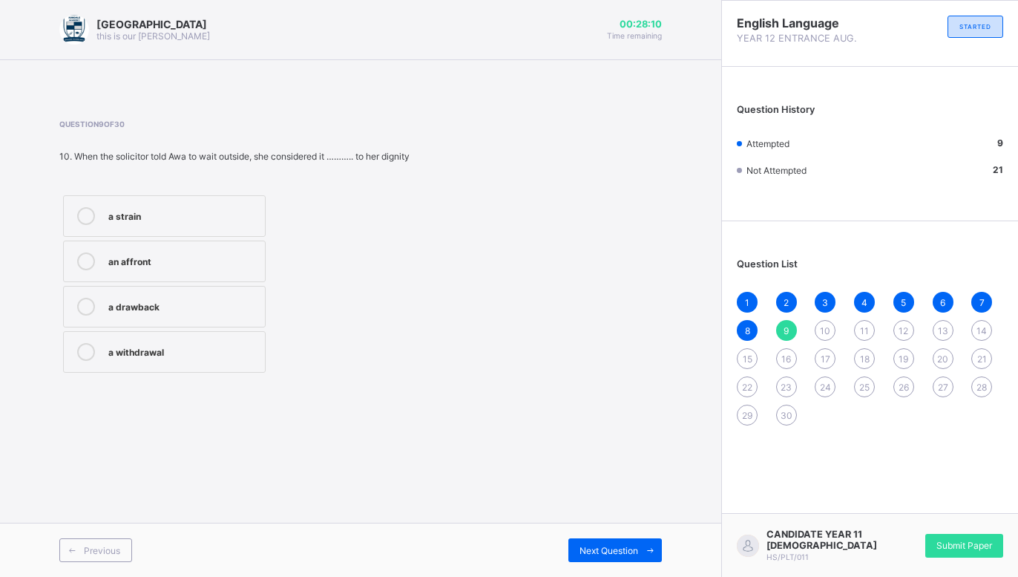
click at [586, 549] on span "Next Question" at bounding box center [609, 550] width 59 height 11
click at [94, 258] on icon at bounding box center [86, 261] width 18 height 18
click at [589, 560] on div "Next Question" at bounding box center [616, 550] width 94 height 24
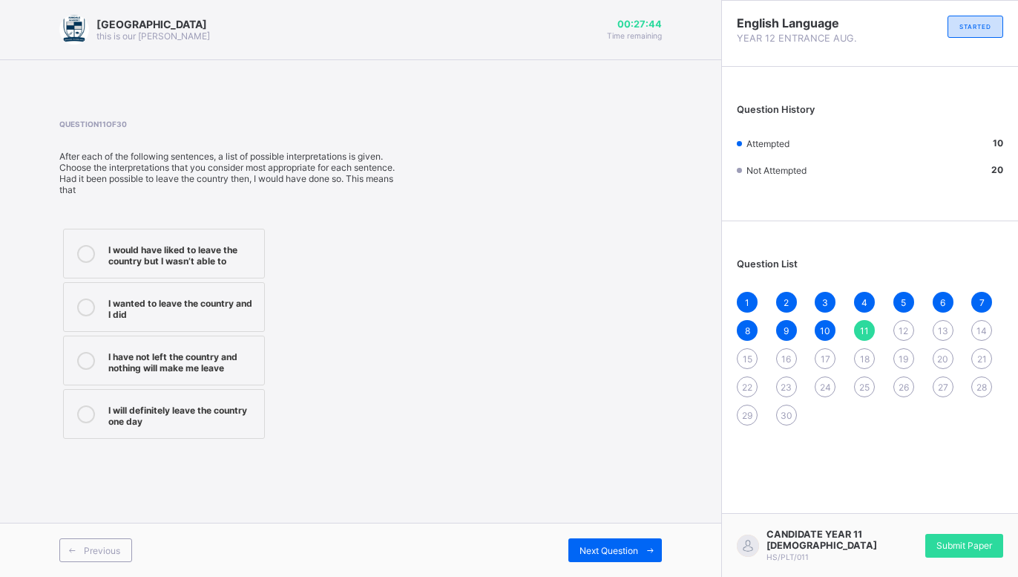
click at [188, 265] on div "I would have liked to leave the country but I wasn’t able to" at bounding box center [182, 253] width 148 height 26
click at [579, 556] on div "Next Question" at bounding box center [616, 550] width 94 height 24
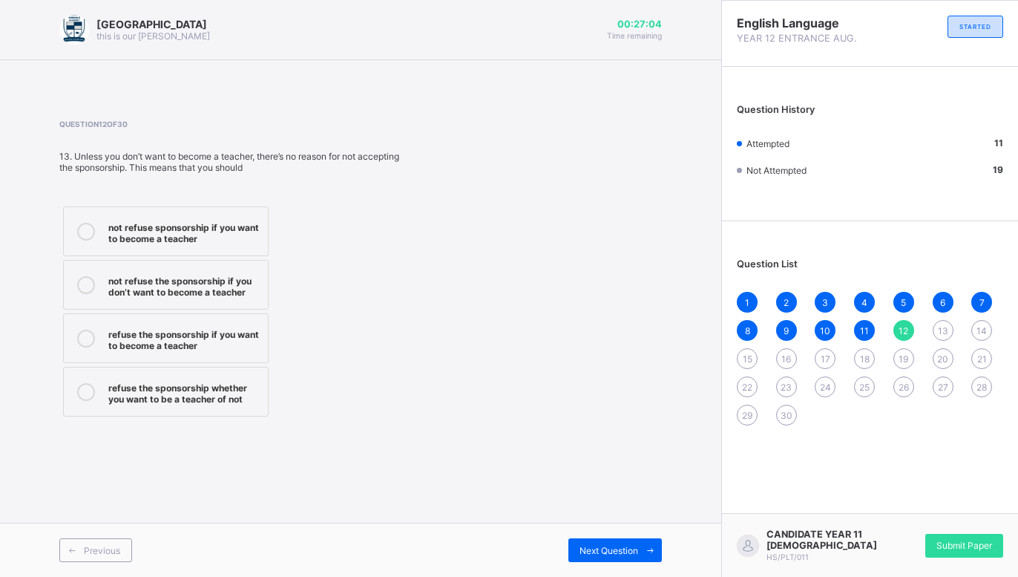
click at [199, 299] on label "not refuse the sponsorship if you don’t want to become a teacher" at bounding box center [166, 285] width 206 height 50
click at [603, 552] on span "Next Question" at bounding box center [609, 550] width 59 height 11
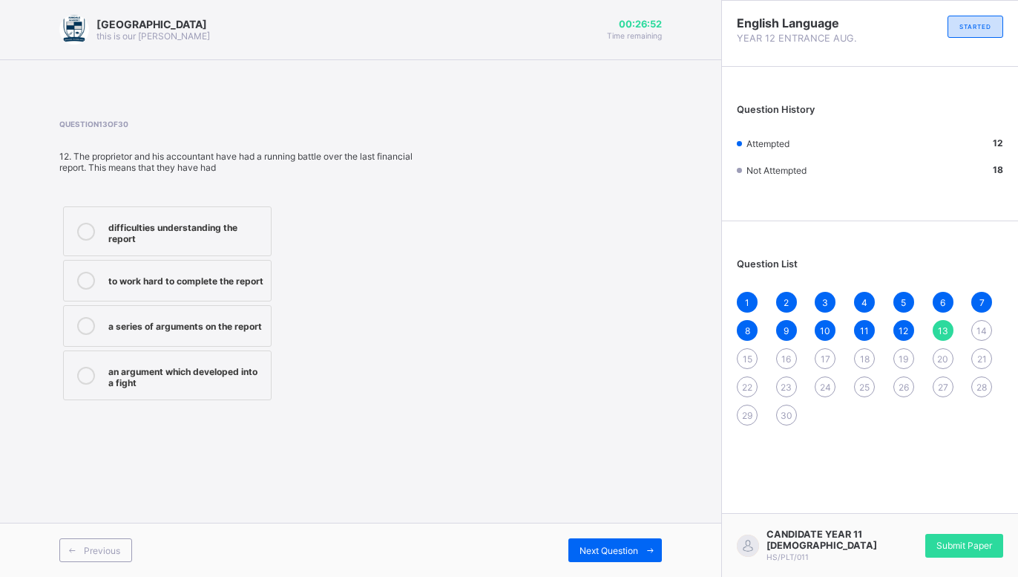
click at [189, 242] on div "difficulties understanding the report" at bounding box center [185, 231] width 155 height 26
click at [594, 540] on div "Next Question" at bounding box center [616, 550] width 94 height 24
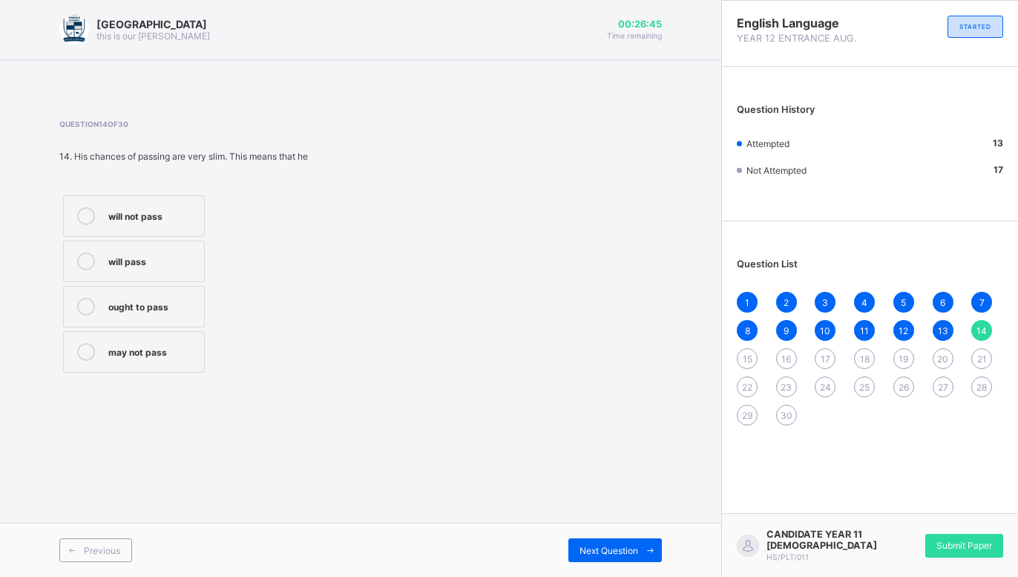
drag, startPoint x: 177, startPoint y: 337, endPoint x: 203, endPoint y: 346, distance: 27.5
click at [175, 338] on label "may not pass" at bounding box center [134, 352] width 142 height 42
click at [592, 551] on span "Next Question" at bounding box center [609, 550] width 59 height 11
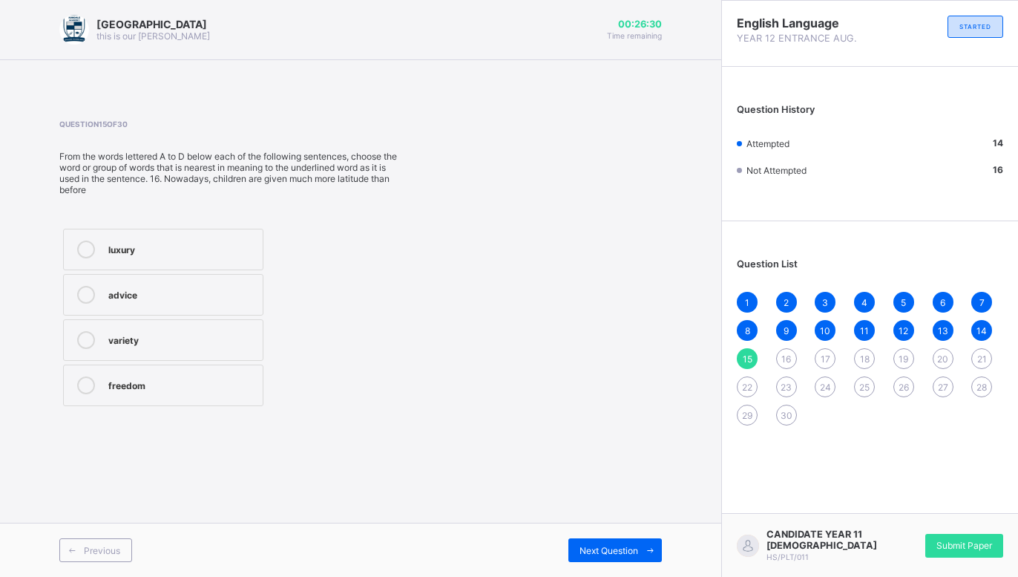
click at [189, 246] on div "luxury" at bounding box center [181, 247] width 147 height 15
click at [628, 548] on span "Next Question" at bounding box center [609, 550] width 59 height 11
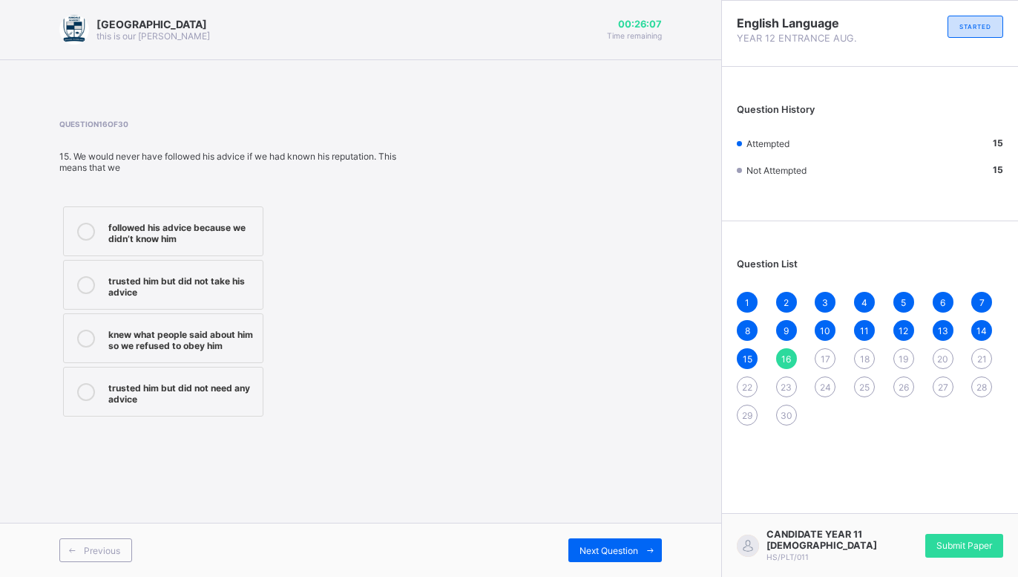
click at [88, 233] on icon at bounding box center [86, 232] width 18 height 18
click at [583, 555] on span "Next Question" at bounding box center [609, 550] width 59 height 11
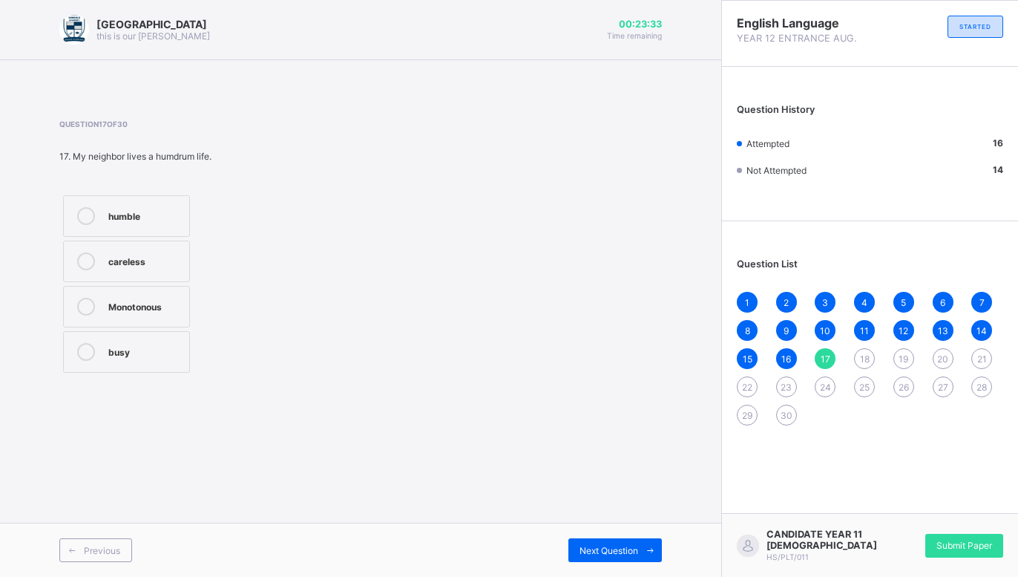
click at [96, 219] on div at bounding box center [86, 216] width 30 height 18
drag, startPoint x: 657, startPoint y: 549, endPoint x: 643, endPoint y: 543, distance: 15.3
click at [650, 549] on span at bounding box center [650, 550] width 24 height 24
drag, startPoint x: 131, startPoint y: 327, endPoint x: 133, endPoint y: 335, distance: 7.7
click at [133, 335] on div "dangerous rigid serious Faultless" at bounding box center [162, 284] width 206 height 185
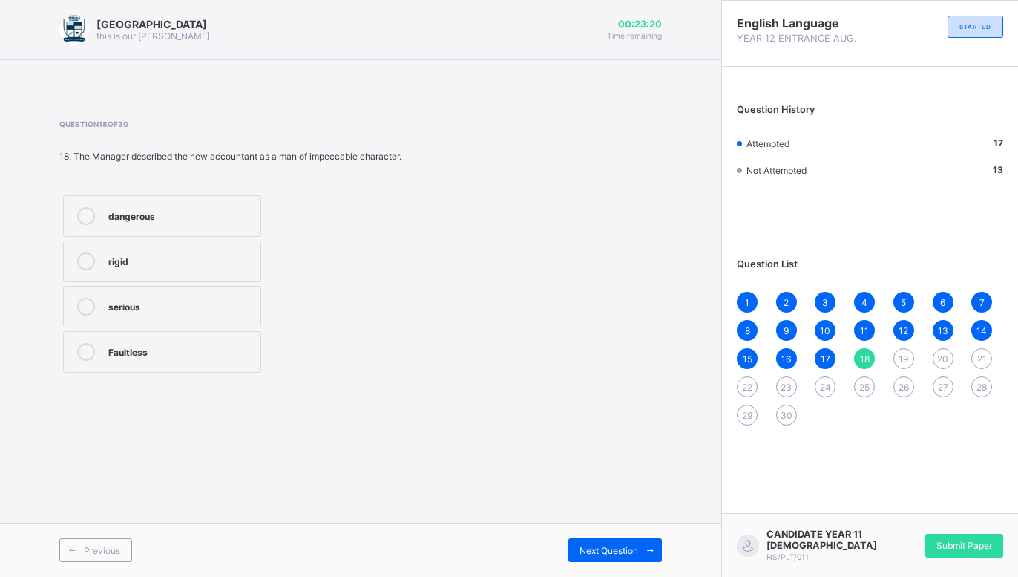
click at [166, 347] on div "Faultless" at bounding box center [180, 350] width 145 height 15
click at [603, 558] on div "Next Question" at bounding box center [616, 550] width 94 height 24
click at [98, 304] on div at bounding box center [86, 307] width 30 height 18
click at [85, 347] on icon at bounding box center [86, 352] width 18 height 18
click at [627, 540] on div "Next Question" at bounding box center [616, 550] width 94 height 24
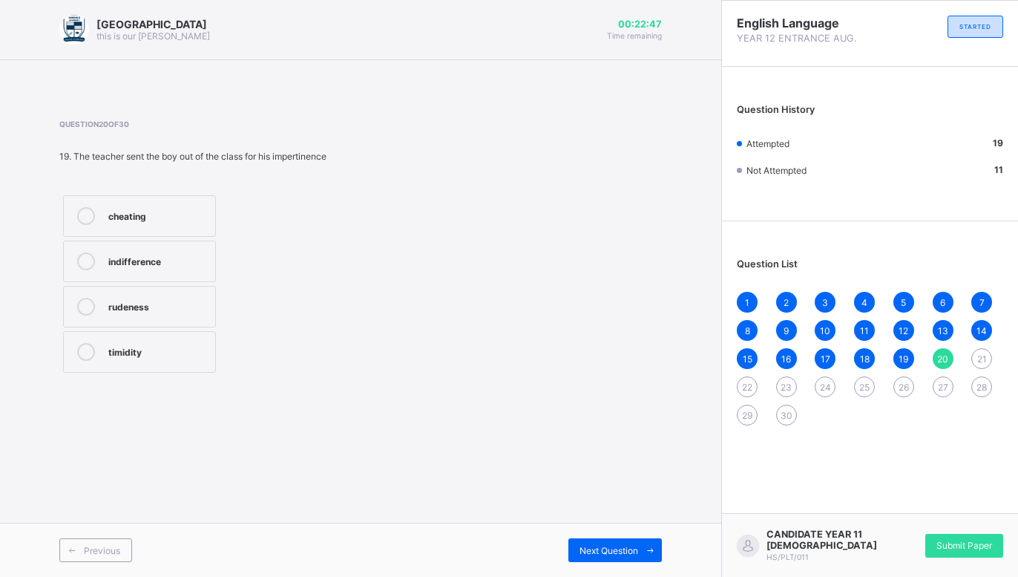
click at [163, 254] on div "indifference" at bounding box center [157, 259] width 99 height 15
click at [615, 554] on span "Next Question" at bounding box center [609, 550] width 59 height 11
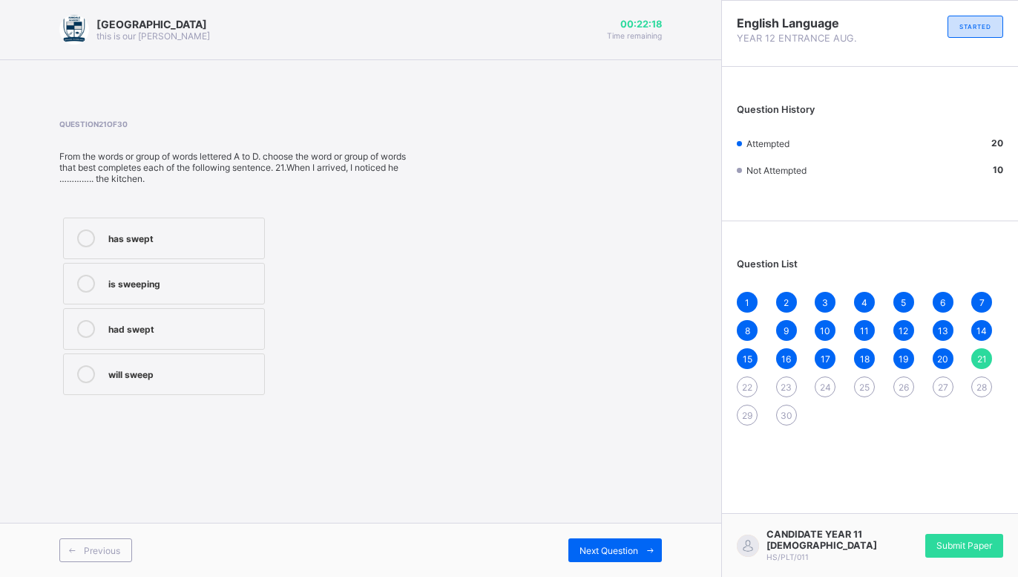
click at [204, 321] on div "had swept" at bounding box center [182, 327] width 148 height 15
click at [597, 547] on span "Next Question" at bounding box center [609, 550] width 59 height 11
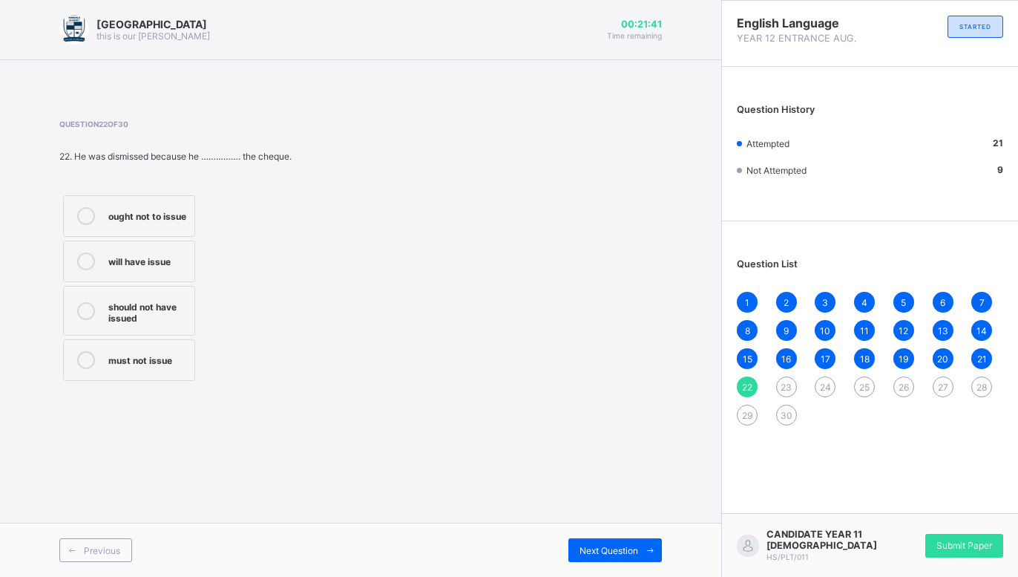
click at [96, 209] on div at bounding box center [86, 216] width 30 height 18
drag, startPoint x: 595, startPoint y: 557, endPoint x: 552, endPoint y: 554, distance: 43.1
click at [593, 557] on div "Next Question" at bounding box center [616, 550] width 94 height 24
click at [183, 209] on div "in" at bounding box center [178, 214] width 141 height 15
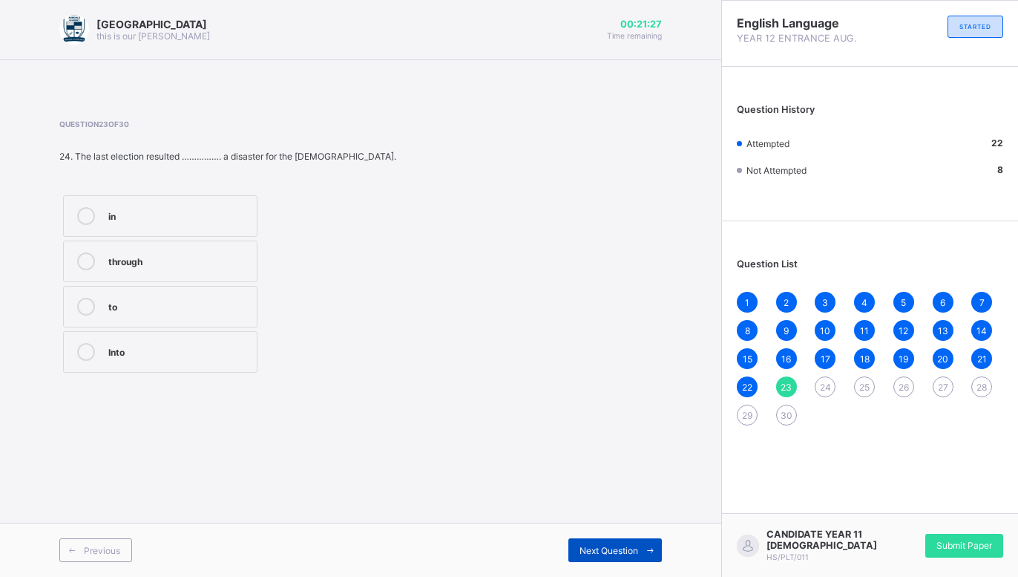
click at [632, 558] on div "Next Question" at bounding box center [616, 550] width 94 height 24
click at [160, 350] on div "any" at bounding box center [144, 350] width 73 height 15
click at [589, 552] on span "Next Question" at bounding box center [609, 550] width 59 height 11
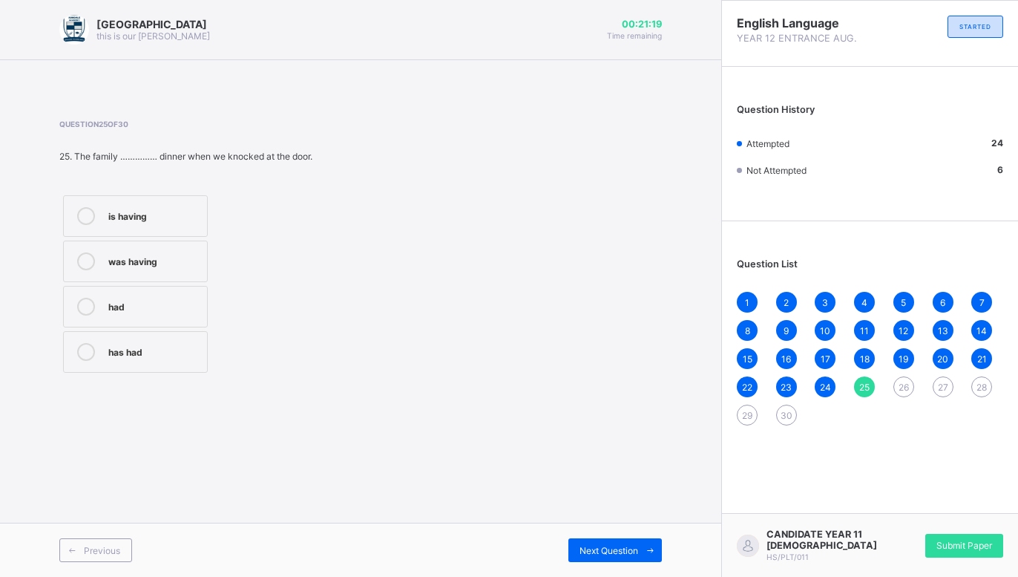
click at [187, 256] on div "was having" at bounding box center [153, 259] width 91 height 15
click at [586, 549] on span "Next Question" at bounding box center [609, 550] width 59 height 11
click at [177, 264] on div "what" at bounding box center [156, 259] width 96 height 15
click at [644, 552] on span at bounding box center [650, 550] width 24 height 24
click at [169, 255] on div "wouldn’t it" at bounding box center [147, 259] width 78 height 15
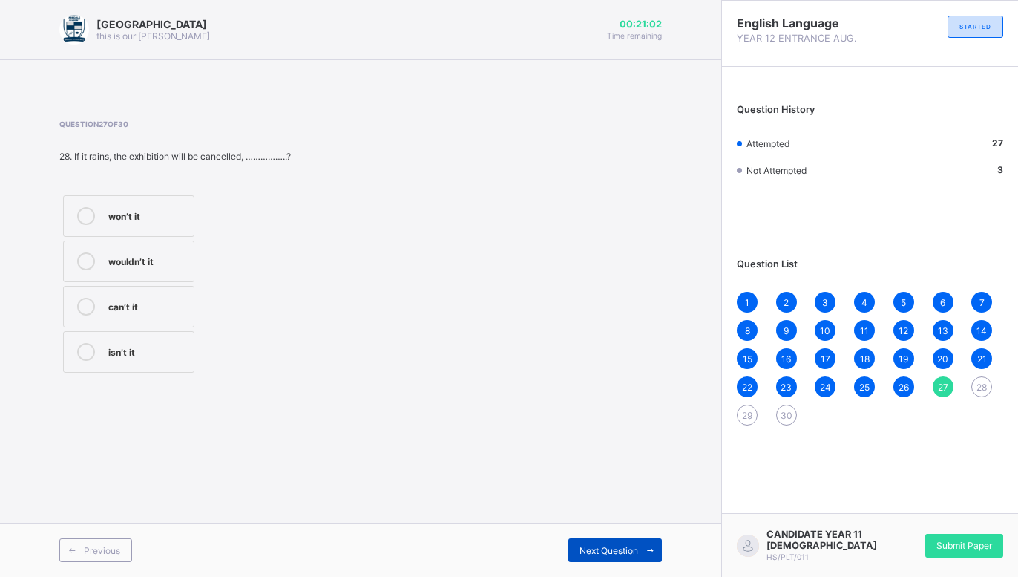
click at [592, 557] on div "Next Question" at bounding box center [616, 550] width 94 height 24
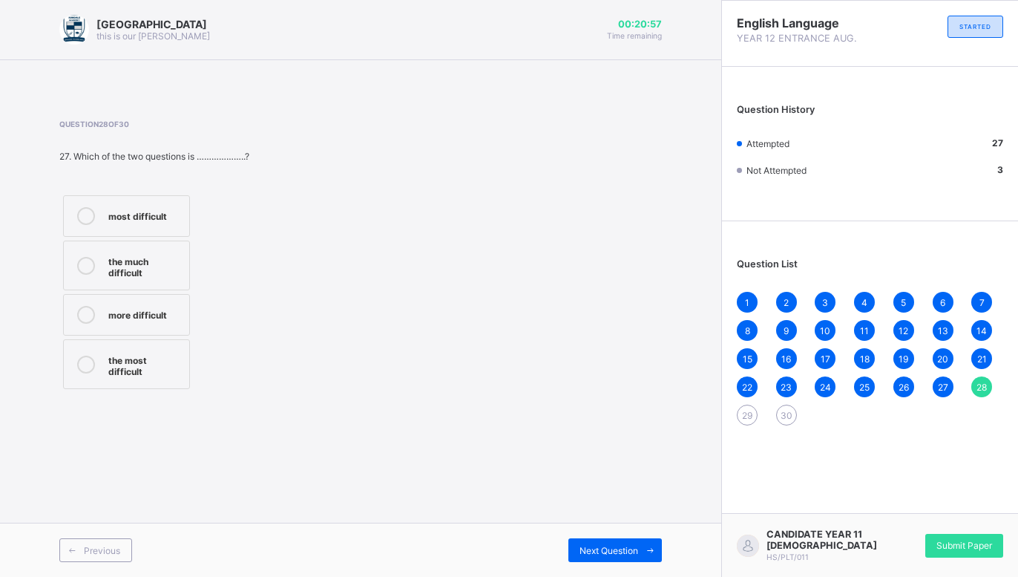
click at [174, 307] on div "more difficult" at bounding box center [144, 313] width 73 height 15
drag, startPoint x: 609, startPoint y: 543, endPoint x: 578, endPoint y: 535, distance: 32.0
click at [607, 543] on div "Next Question" at bounding box center [616, 550] width 94 height 24
click at [197, 250] on label "besides" at bounding box center [148, 261] width 171 height 42
click at [220, 306] on div "inasmuch as" at bounding box center [167, 305] width 118 height 15
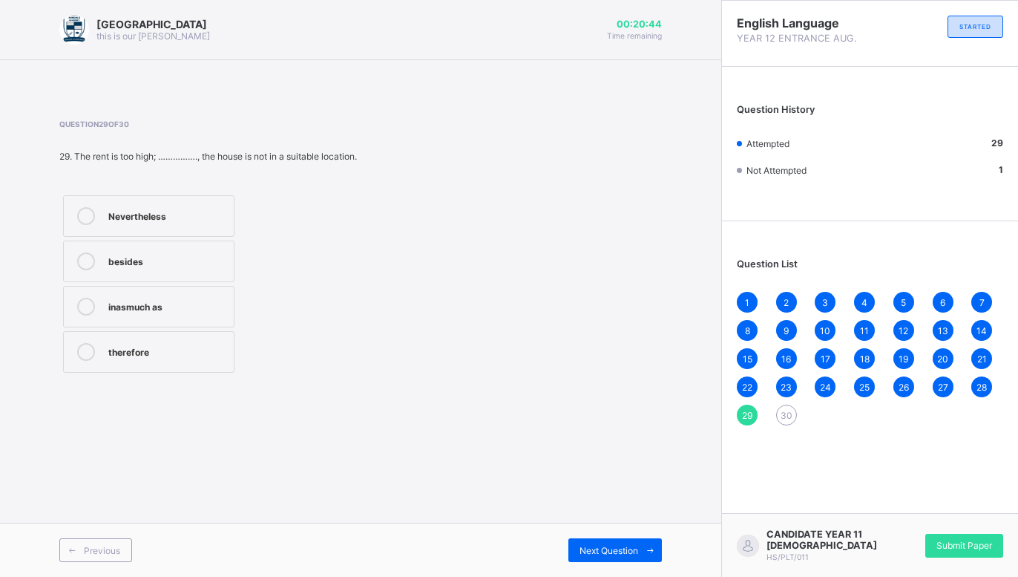
drag, startPoint x: 621, startPoint y: 546, endPoint x: 379, endPoint y: 399, distance: 283.8
click at [618, 546] on span "Next Question" at bounding box center [609, 550] width 59 height 11
click at [192, 302] on div "pays" at bounding box center [163, 305] width 111 height 15
click at [641, 546] on span at bounding box center [650, 550] width 24 height 24
drag, startPoint x: 641, startPoint y: 546, endPoint x: 652, endPoint y: 548, distance: 12.1
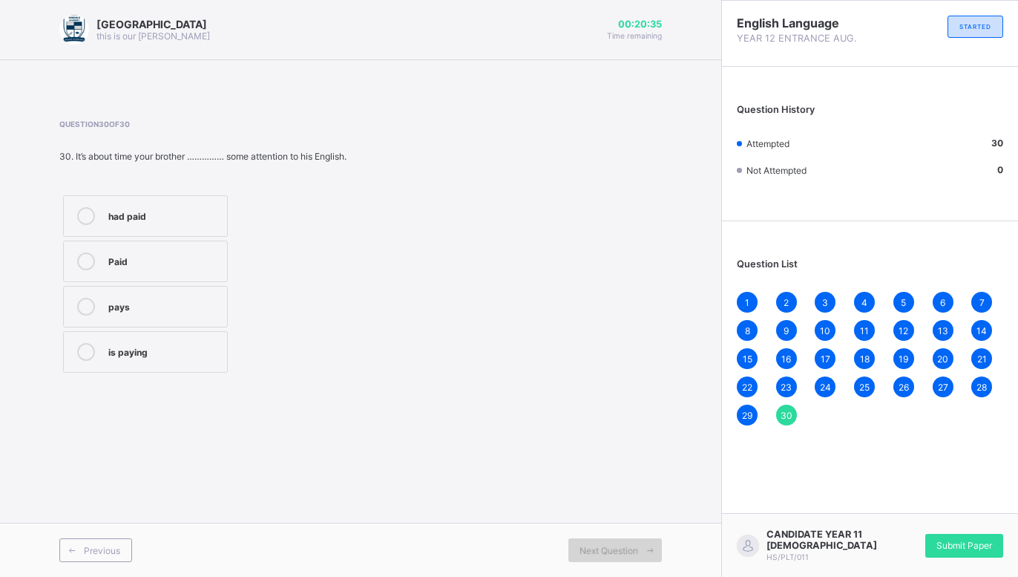
click at [642, 546] on span at bounding box center [650, 550] width 24 height 24
click at [943, 537] on div "Submit Paper" at bounding box center [965, 546] width 78 height 24
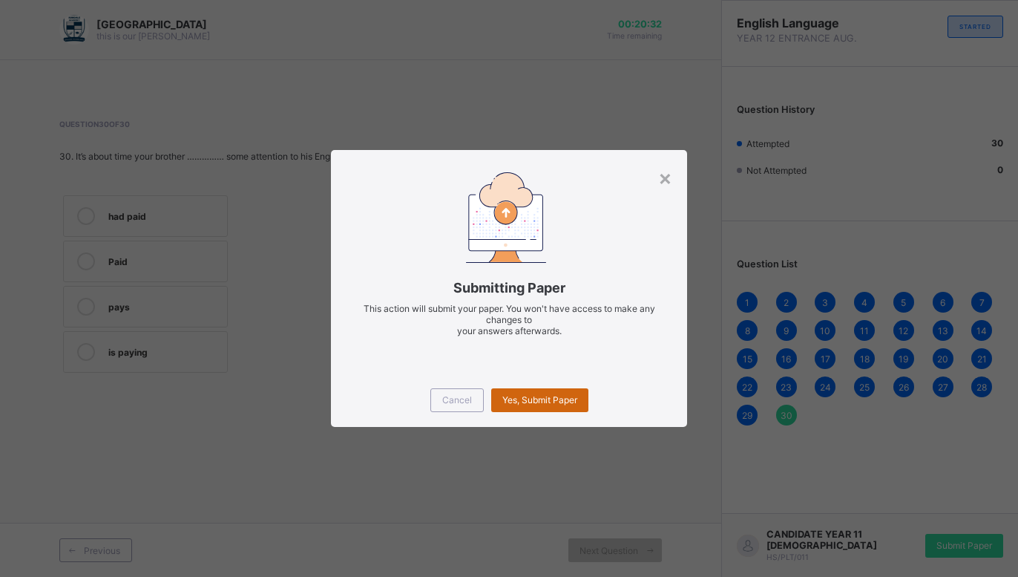
click at [569, 390] on div "Yes, Submit Paper" at bounding box center [539, 400] width 97 height 24
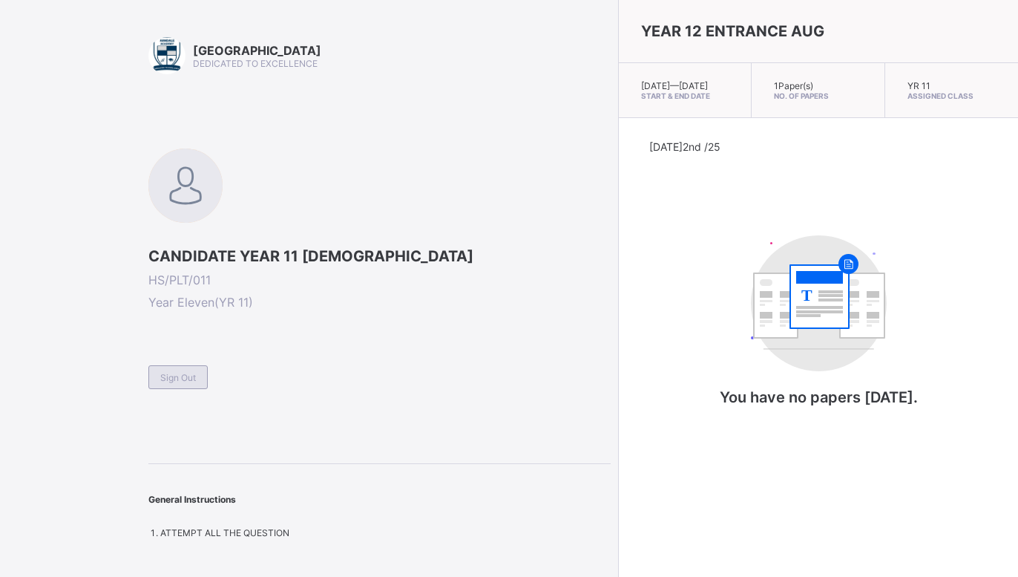
click at [176, 377] on span "Sign Out" at bounding box center [178, 377] width 36 height 11
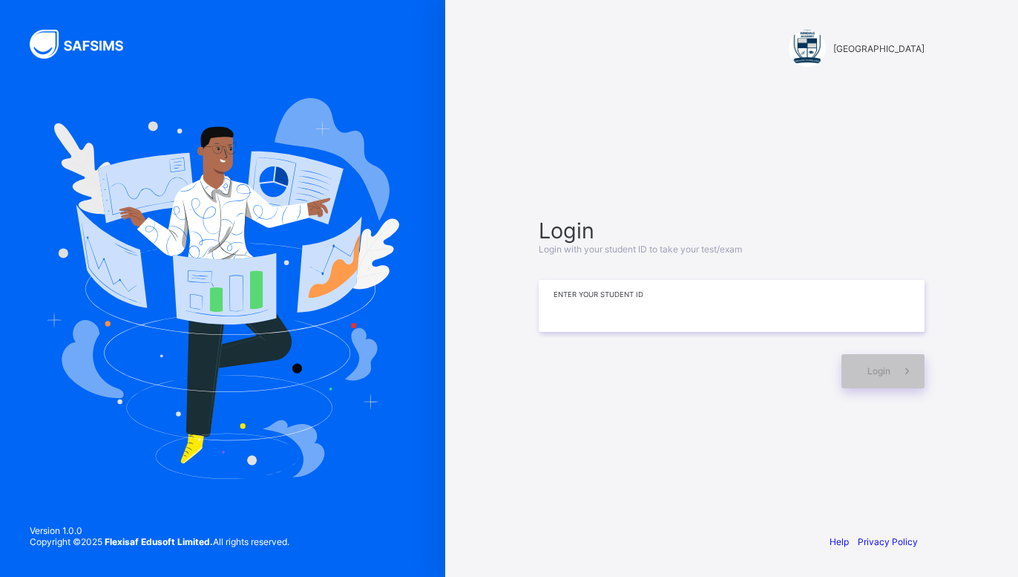
click at [599, 298] on input at bounding box center [732, 306] width 386 height 52
type input "**********"
click at [883, 370] on span "Login" at bounding box center [879, 370] width 23 height 11
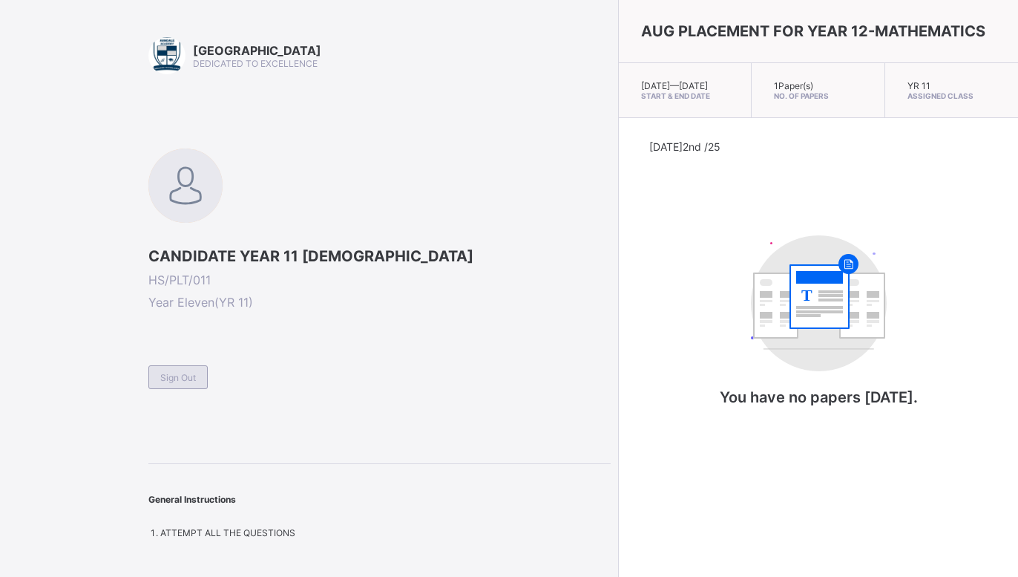
click at [187, 373] on span "Sign Out" at bounding box center [178, 377] width 36 height 11
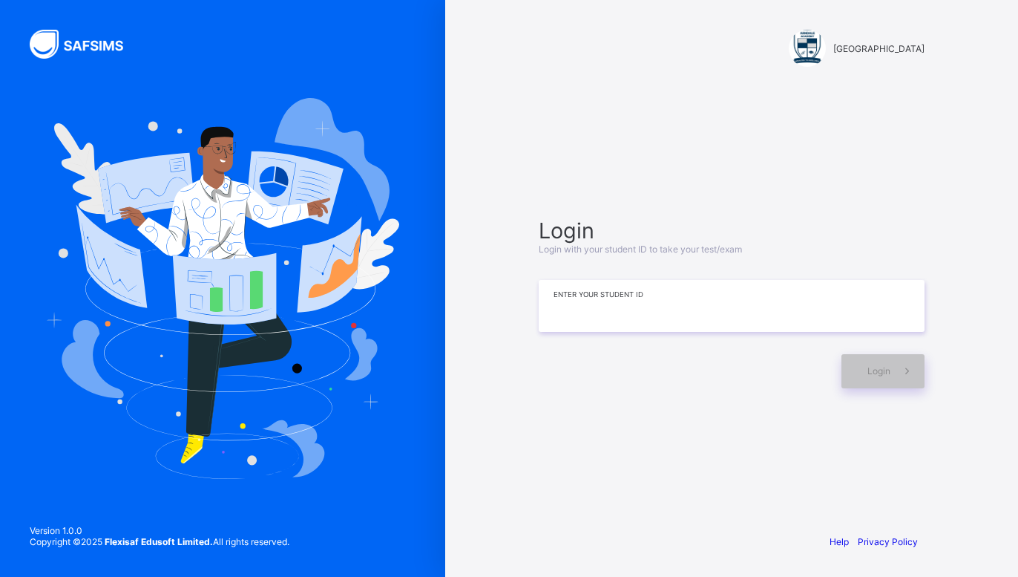
click at [617, 312] on input at bounding box center [732, 306] width 386 height 52
type input "**********"
click at [883, 375] on span "Login" at bounding box center [879, 370] width 23 height 11
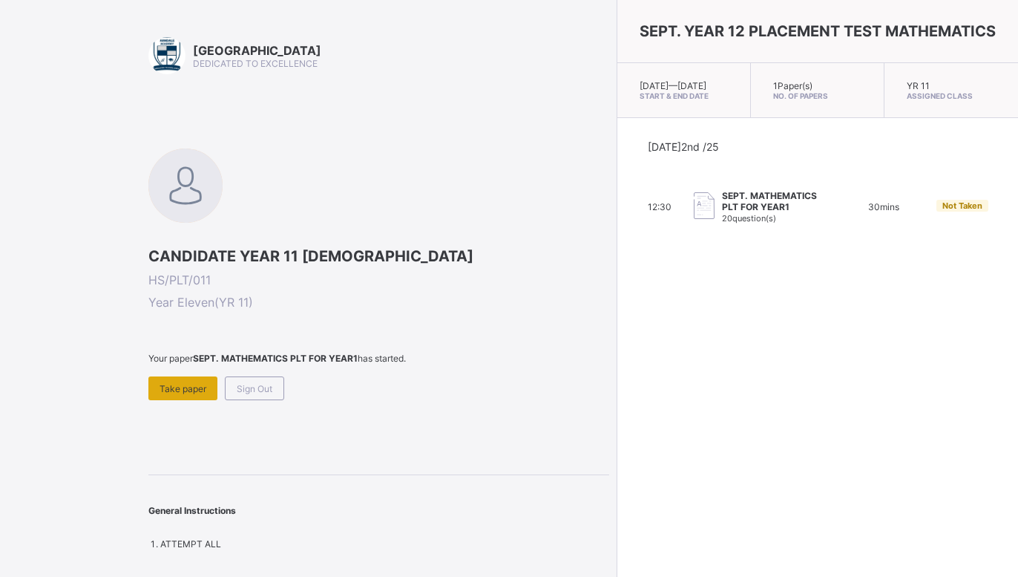
click at [180, 380] on div "Take paper" at bounding box center [182, 388] width 69 height 24
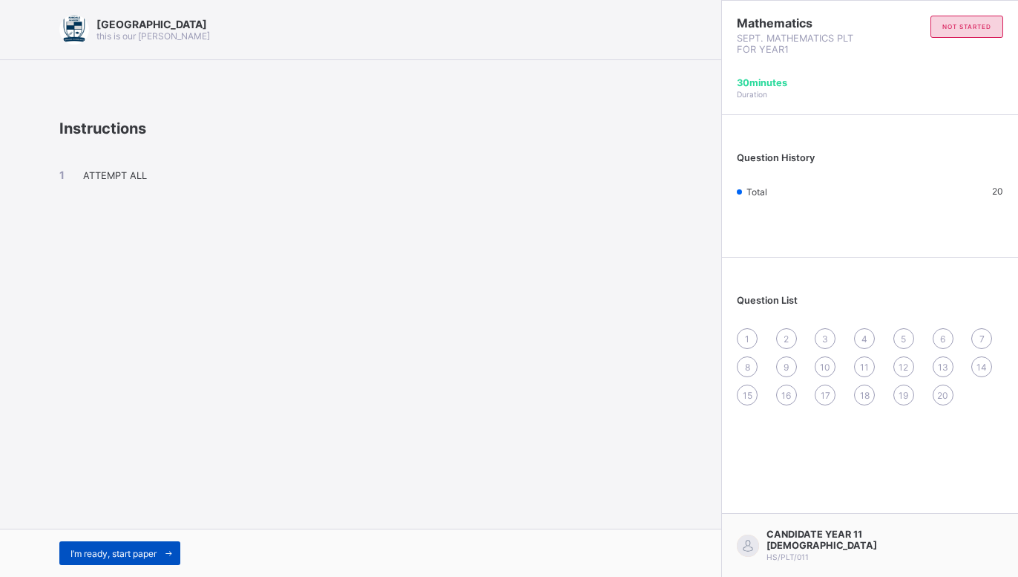
click at [142, 555] on span "I’m ready, start paper" at bounding box center [114, 553] width 86 height 11
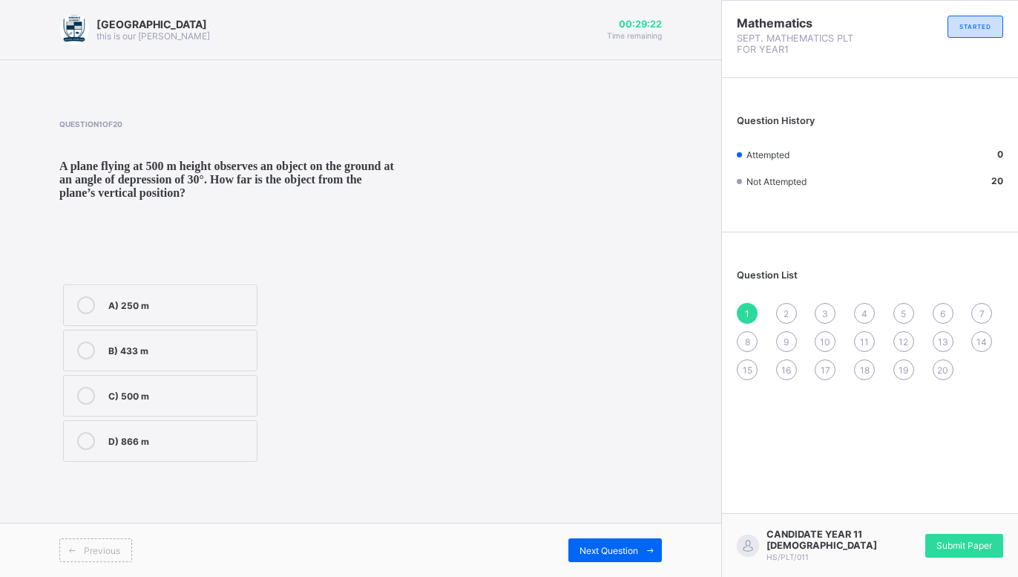
click at [88, 450] on icon at bounding box center [86, 441] width 18 height 18
click at [655, 546] on icon at bounding box center [650, 551] width 11 height 10
click at [210, 371] on label "B) 8.66 m" at bounding box center [161, 351] width 196 height 42
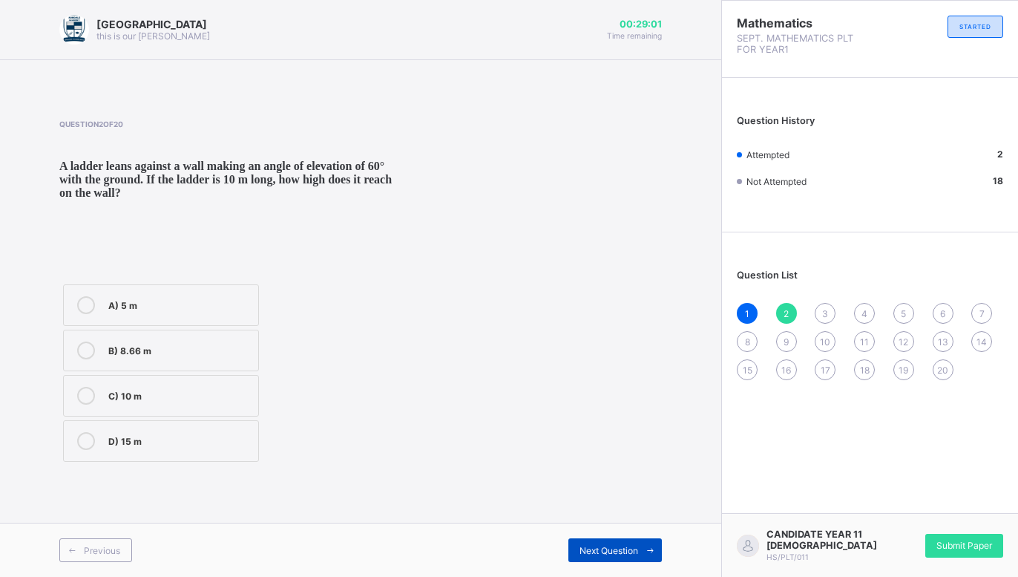
click at [584, 549] on span "Next Question" at bounding box center [609, 550] width 59 height 11
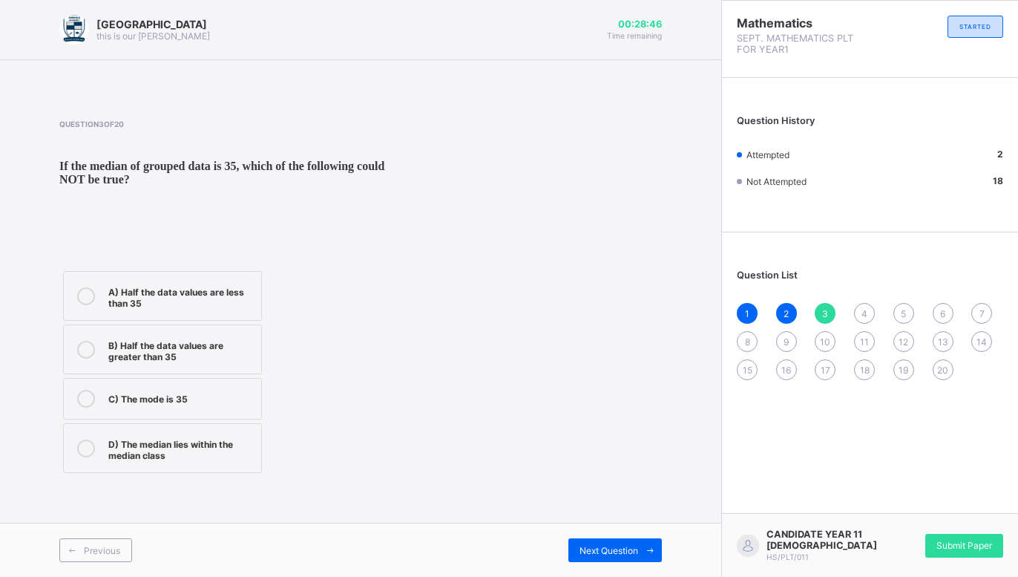
click at [186, 362] on div "B) Half the data values are greater than 35" at bounding box center [180, 349] width 145 height 26
click at [643, 552] on span at bounding box center [650, 550] width 24 height 24
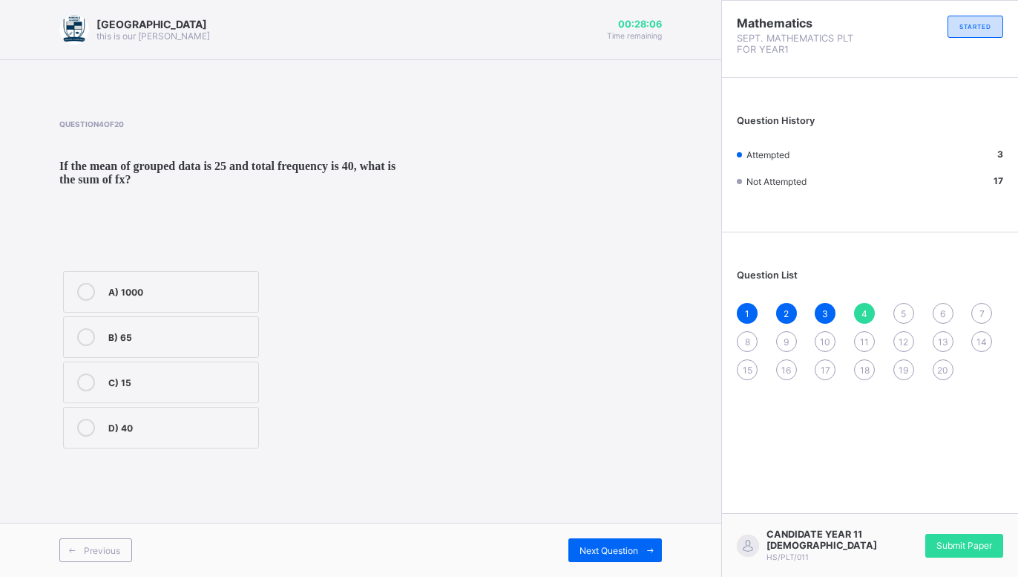
click at [201, 297] on label "A) 1000" at bounding box center [161, 292] width 196 height 42
click at [635, 545] on span "Next Question" at bounding box center [609, 550] width 59 height 11
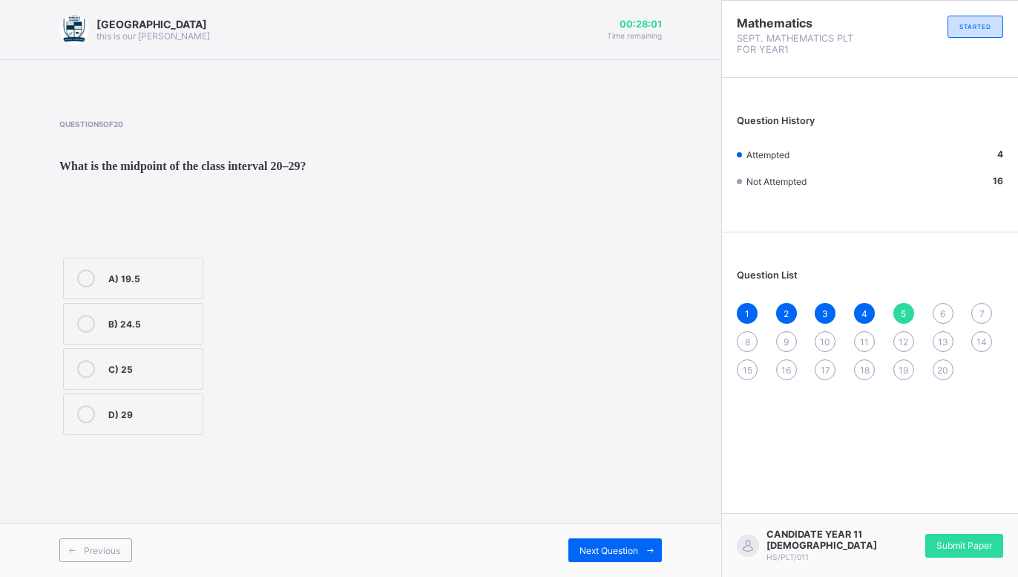
click at [154, 330] on div "B) 24.5" at bounding box center [151, 322] width 87 height 15
click at [631, 546] on span "Next Question" at bounding box center [609, 550] width 59 height 11
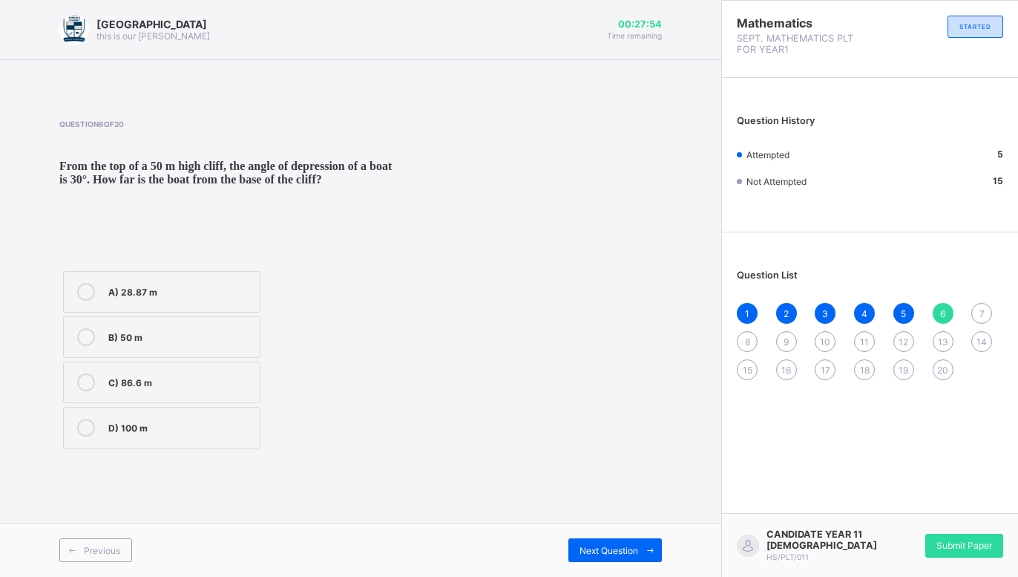
click at [211, 388] on div "C) 86.6 m" at bounding box center [180, 380] width 144 height 15
click at [646, 544] on span at bounding box center [650, 550] width 24 height 24
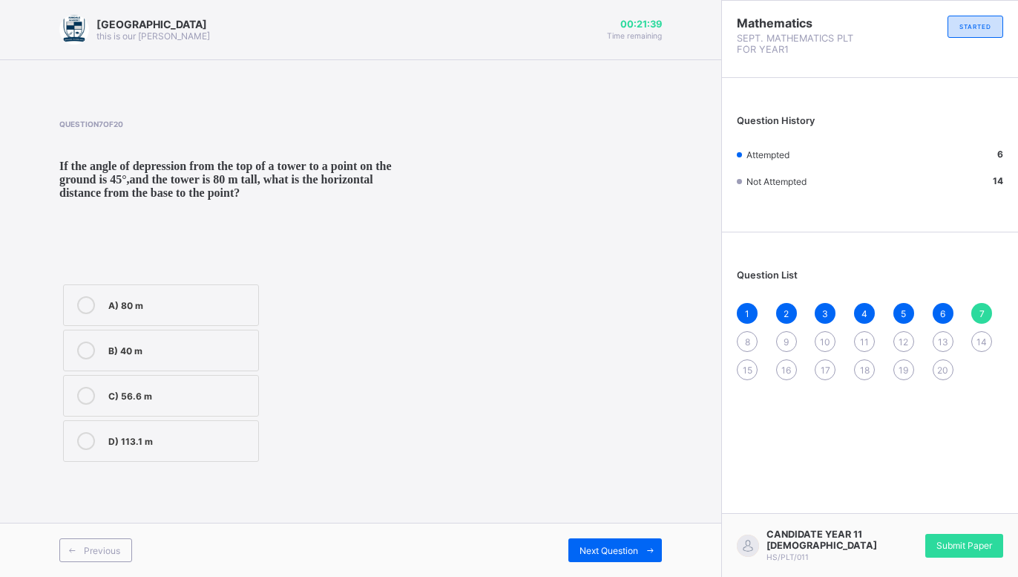
click at [177, 324] on label "A) 80 m" at bounding box center [161, 305] width 196 height 42
click at [615, 559] on div "Next Question" at bounding box center [616, 550] width 94 height 24
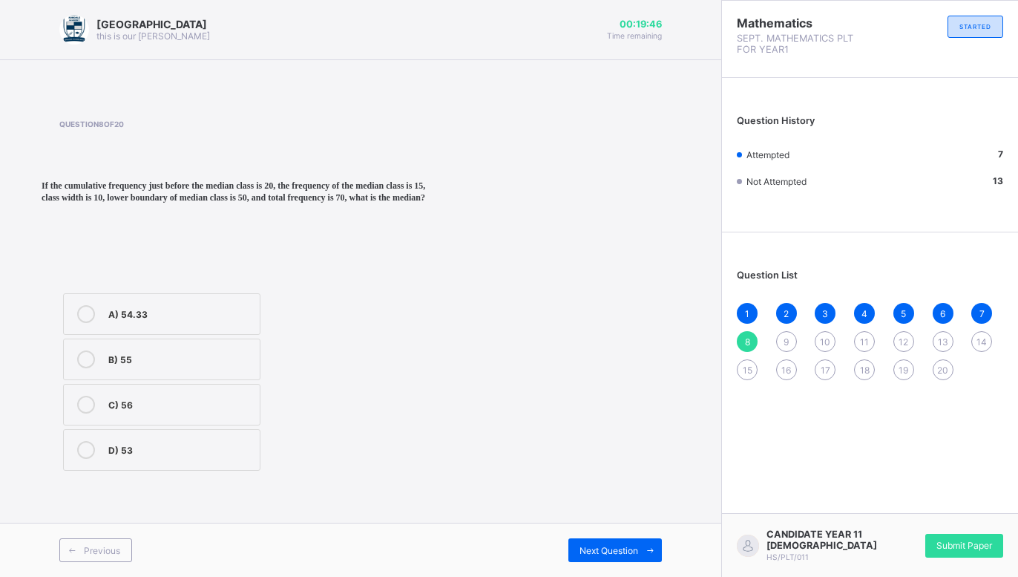
click at [148, 410] on div "C) 56" at bounding box center [180, 403] width 144 height 15
click at [622, 542] on div "Next Question" at bounding box center [616, 550] width 94 height 24
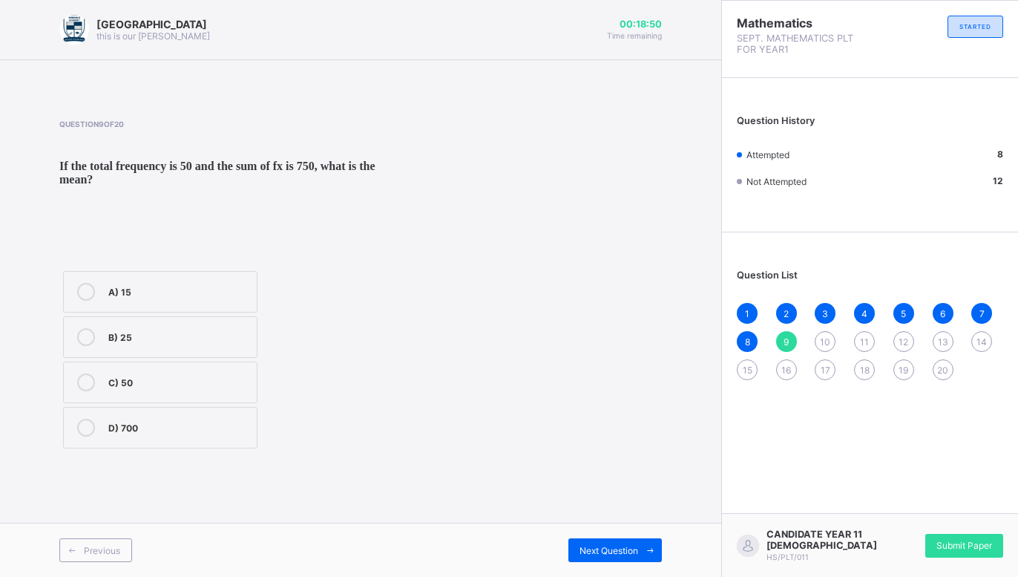
drag, startPoint x: 229, startPoint y: 311, endPoint x: 237, endPoint y: 318, distance: 10.5
click at [229, 298] on div "A) 15" at bounding box center [178, 290] width 141 height 15
click at [592, 546] on span "Next Question" at bounding box center [609, 550] width 59 height 11
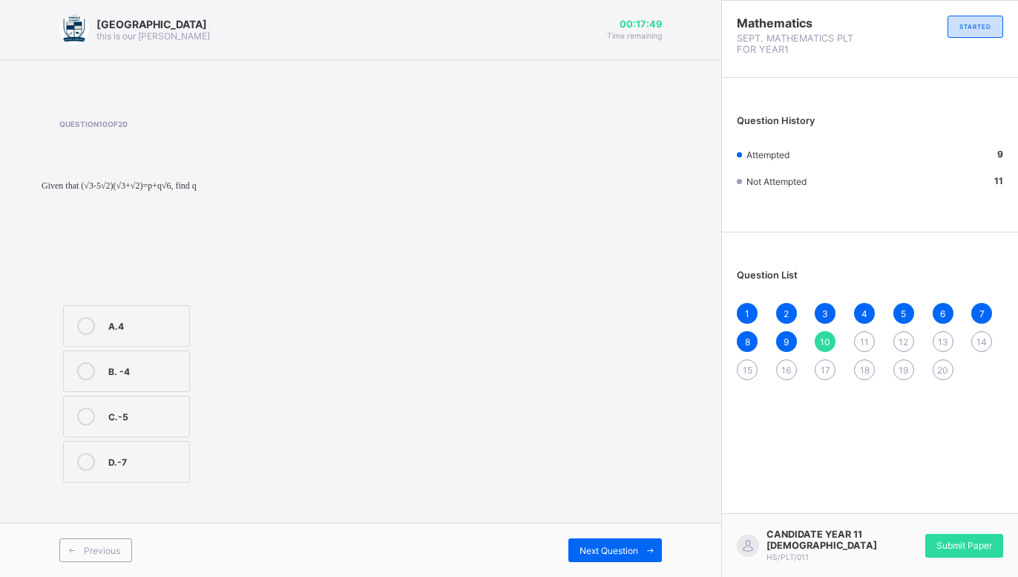
click at [158, 418] on div "C.-5" at bounding box center [144, 415] width 73 height 15
click at [614, 542] on div "Next Question" at bounding box center [616, 550] width 94 height 24
click at [162, 269] on div "A) √9" at bounding box center [144, 268] width 73 height 15
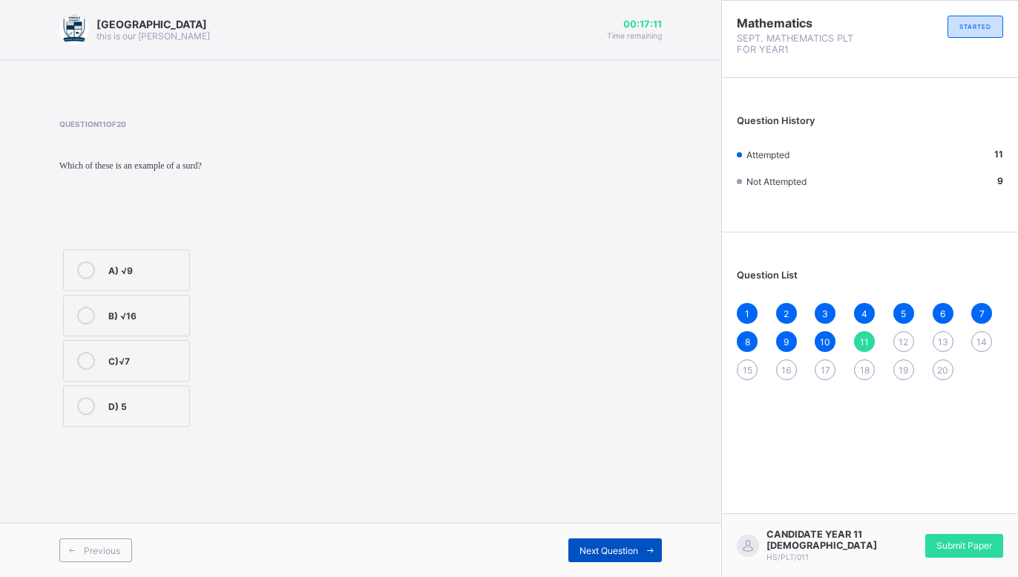
click at [586, 546] on span "Next Question" at bounding box center [609, 550] width 59 height 11
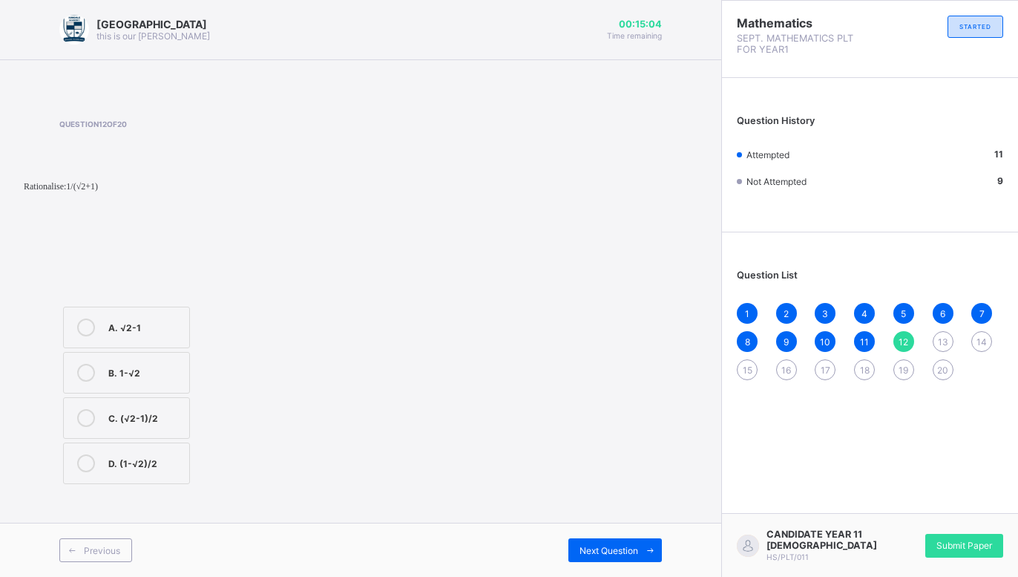
click at [948, 336] on span "13" at bounding box center [943, 341] width 10 height 11
click at [982, 342] on span "14" at bounding box center [982, 341] width 10 height 11
click at [742, 361] on div "15" at bounding box center [747, 369] width 21 height 21
click at [787, 372] on span "16" at bounding box center [787, 369] width 10 height 11
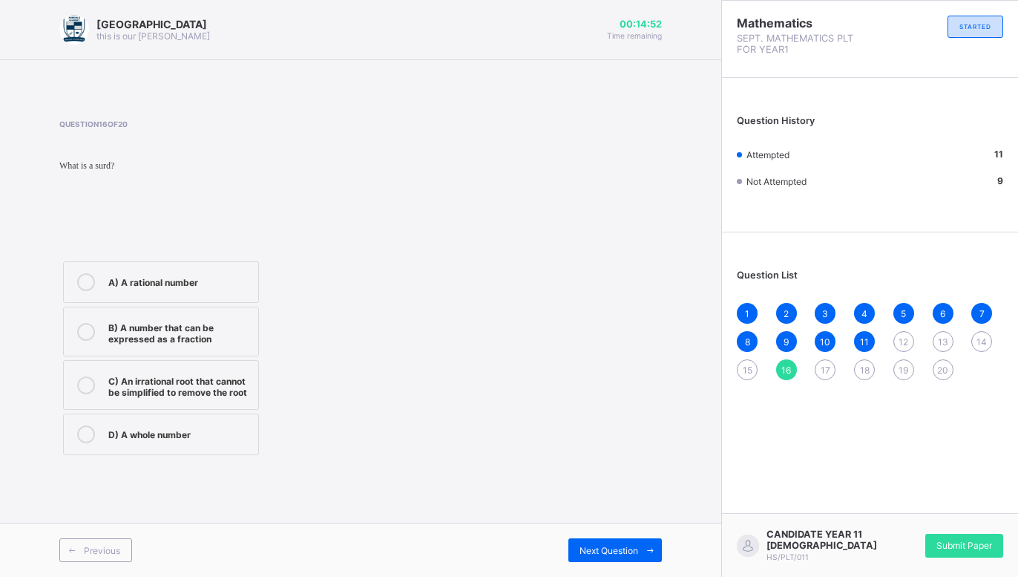
drag, startPoint x: 210, startPoint y: 389, endPoint x: 298, endPoint y: 439, distance: 101.4
click at [210, 390] on div "C) An irrational root that cannot be simplified to remove the root" at bounding box center [179, 385] width 143 height 26
click at [627, 554] on span "Next Question" at bounding box center [609, 550] width 59 height 11
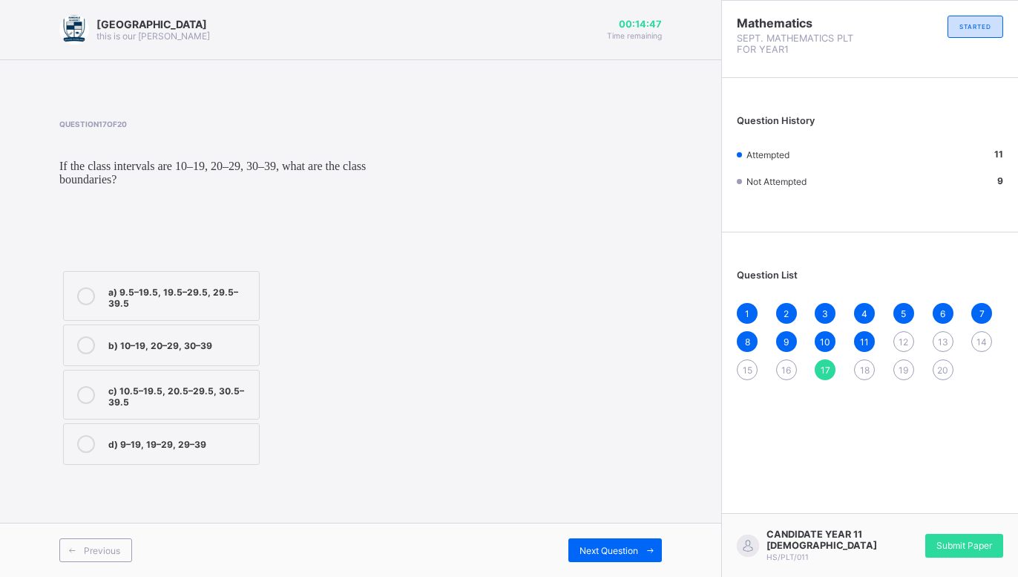
click at [861, 367] on span "18" at bounding box center [865, 369] width 10 height 11
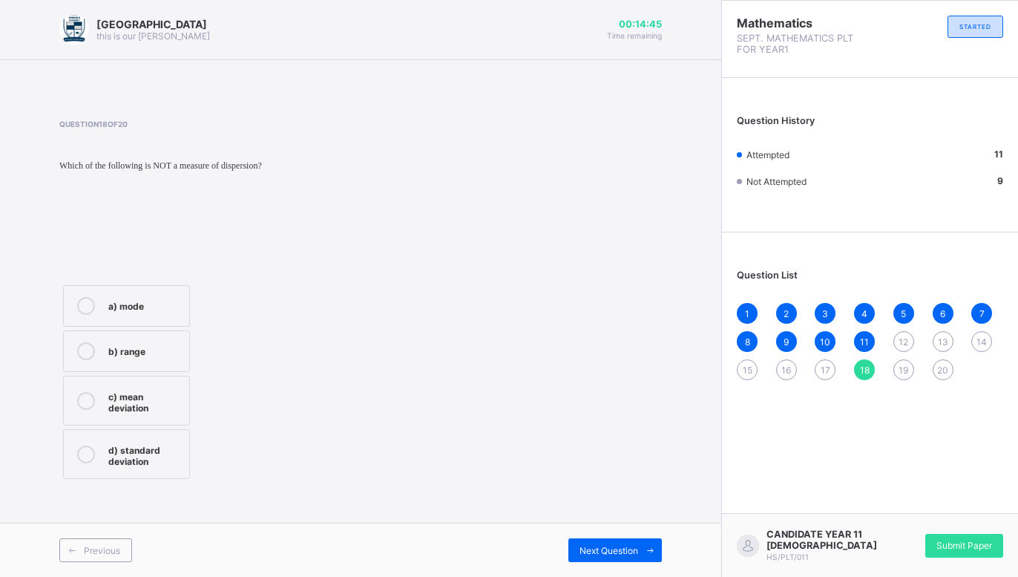
click at [911, 374] on div "19" at bounding box center [904, 369] width 21 height 21
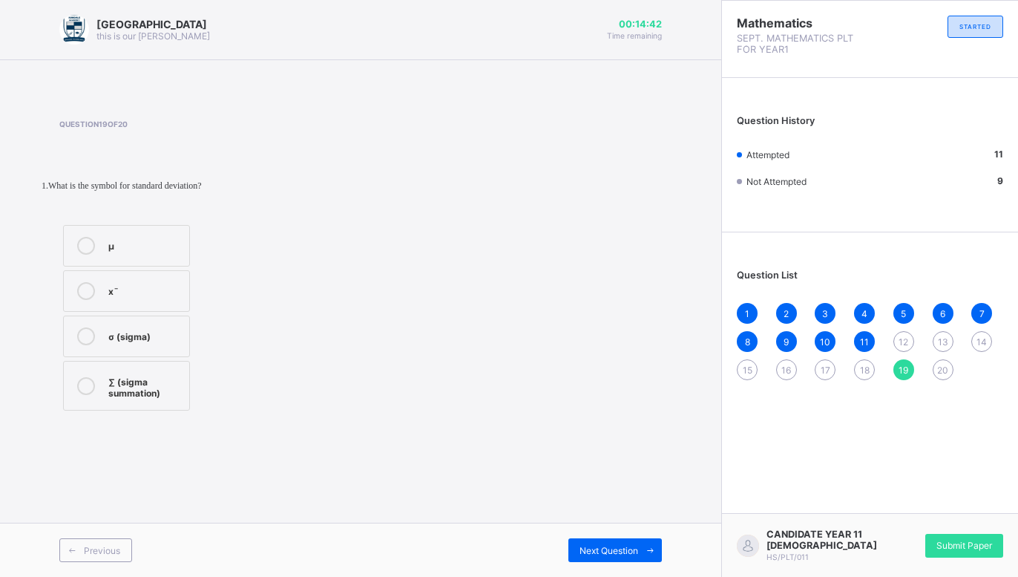
click at [944, 371] on span "20" at bounding box center [942, 369] width 11 height 11
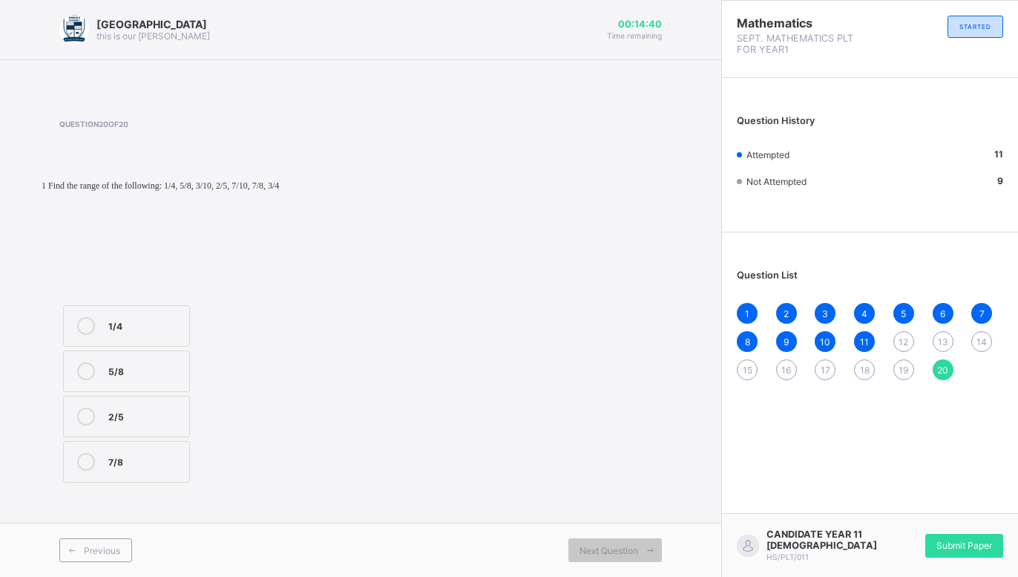
click at [906, 339] on span "12" at bounding box center [904, 341] width 10 height 11
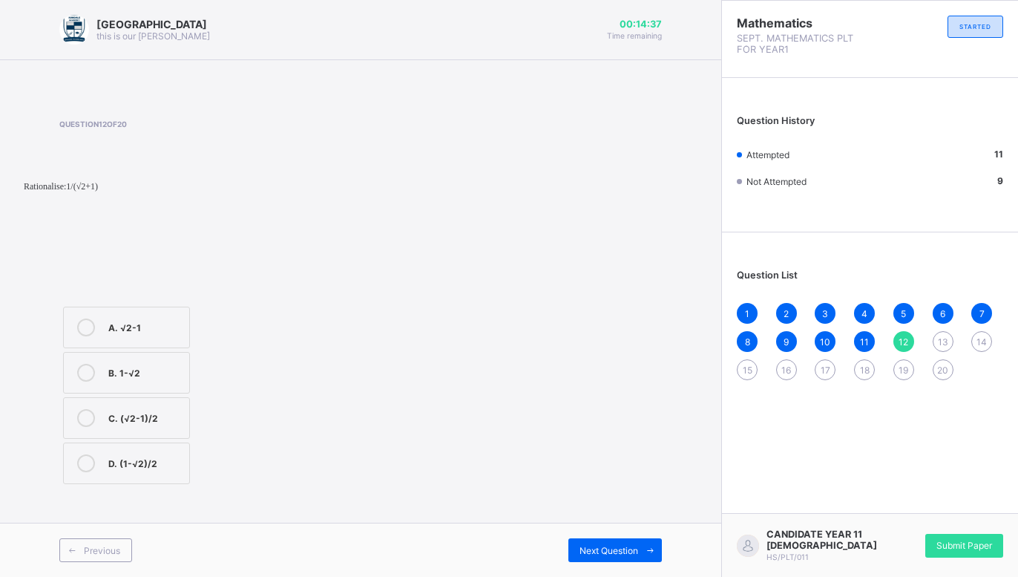
click at [150, 329] on div "A. √2-1" at bounding box center [144, 325] width 73 height 15
click at [627, 549] on span "Next Question" at bounding box center [609, 550] width 59 height 11
click at [976, 338] on div "14" at bounding box center [982, 341] width 21 height 21
click at [942, 347] on span "13" at bounding box center [943, 341] width 10 height 11
click at [158, 359] on label "B.7.07" at bounding box center [126, 371] width 127 height 42
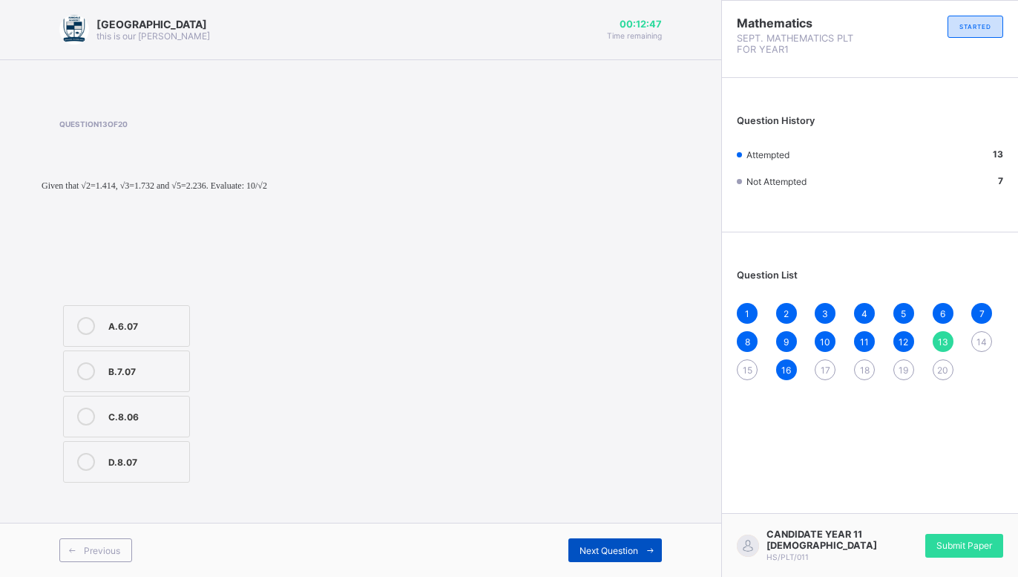
click at [638, 552] on span "Next Question" at bounding box center [609, 550] width 59 height 11
drag, startPoint x: 159, startPoint y: 443, endPoint x: 154, endPoint y: 465, distance: 22.7
click at [154, 454] on label "D.1+√2" at bounding box center [126, 462] width 127 height 42
click at [624, 552] on span "Next Question" at bounding box center [609, 550] width 59 height 11
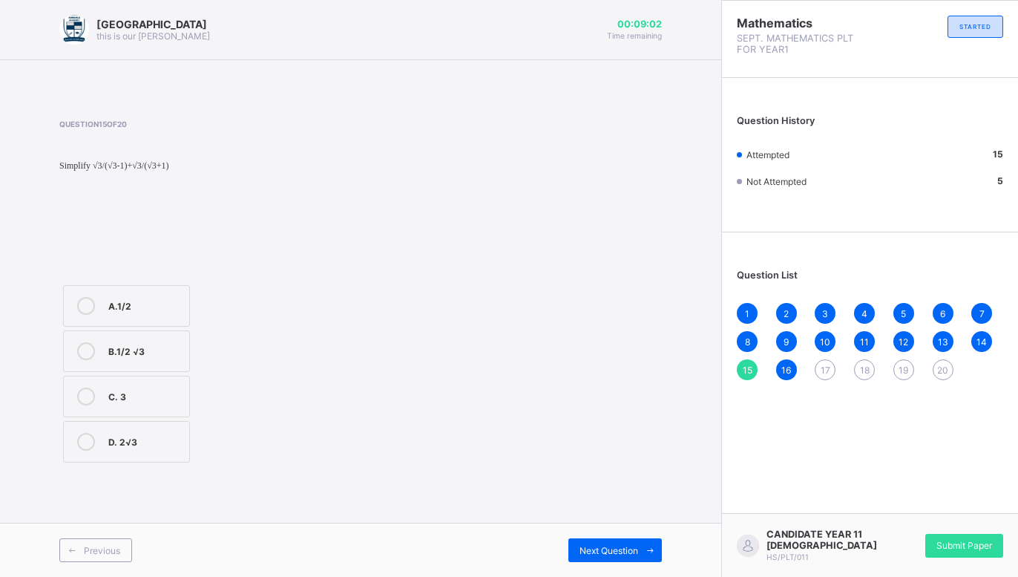
click at [817, 368] on div "17" at bounding box center [825, 369] width 21 height 21
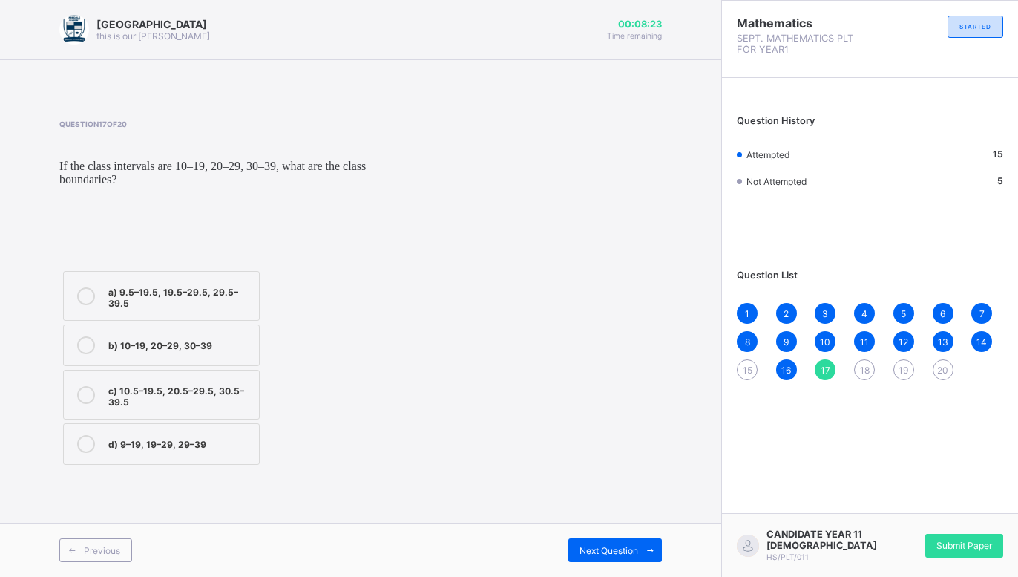
click at [746, 370] on span "15" at bounding box center [748, 369] width 10 height 11
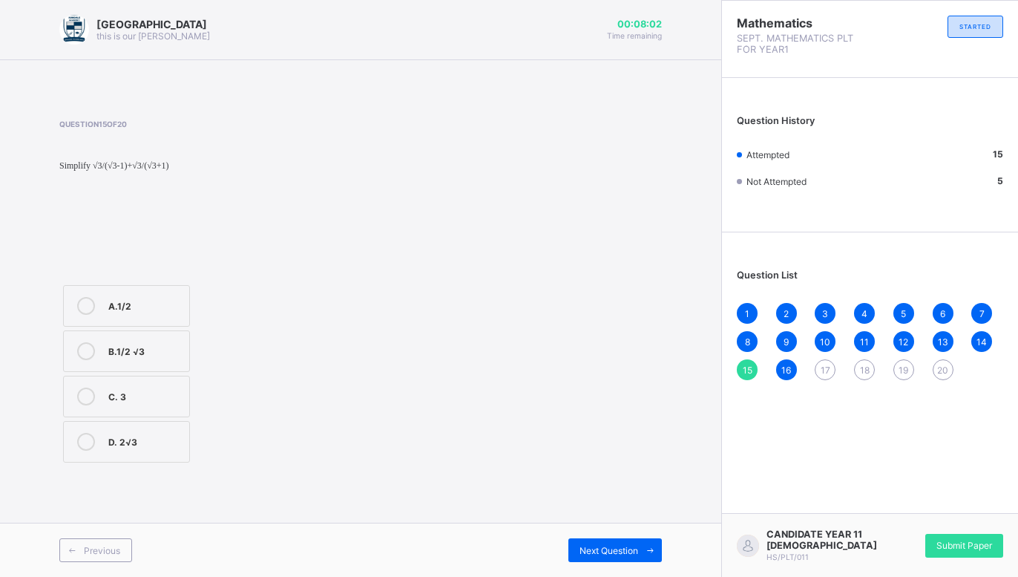
click at [160, 347] on div "B.1/2 √3" at bounding box center [144, 349] width 73 height 15
click at [648, 551] on icon at bounding box center [650, 551] width 11 height 10
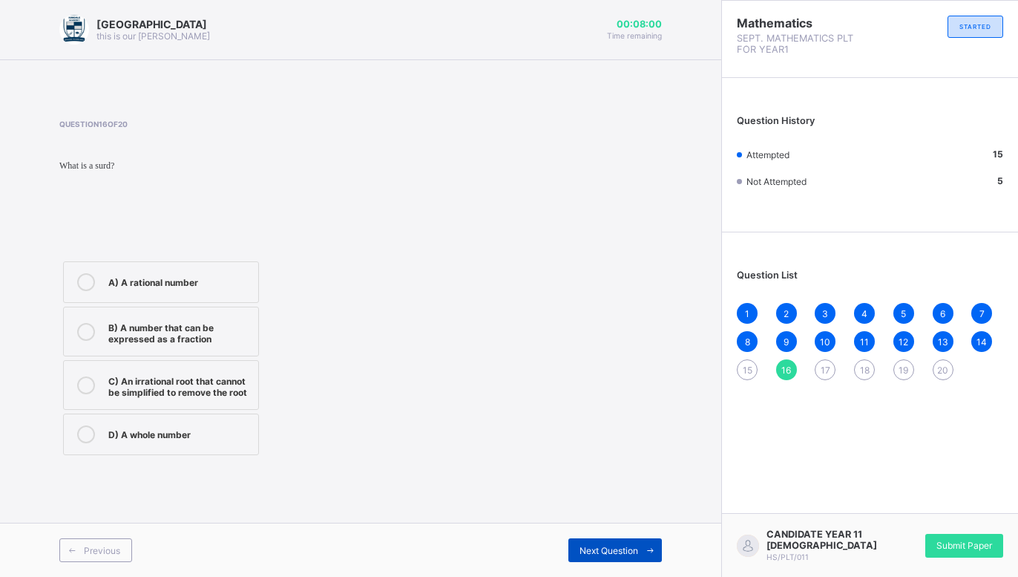
click at [648, 550] on icon at bounding box center [650, 551] width 11 height 10
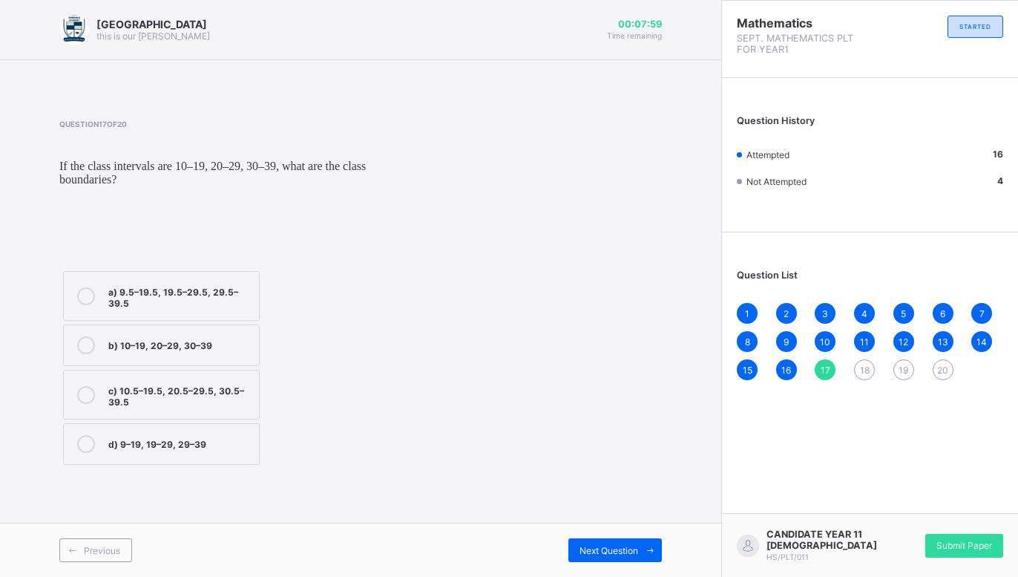
click at [181, 292] on label "a) 9.5–19.5, 19.5–29.5, 29.5–39.5" at bounding box center [161, 296] width 197 height 50
click at [603, 555] on span "Next Question" at bounding box center [609, 550] width 59 height 11
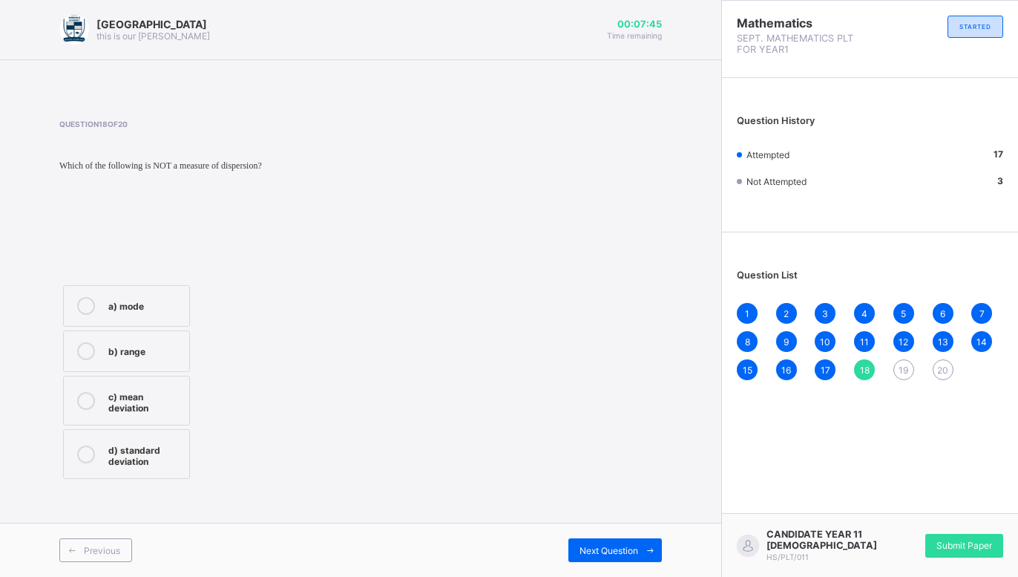
click at [902, 370] on span "19" at bounding box center [904, 369] width 10 height 11
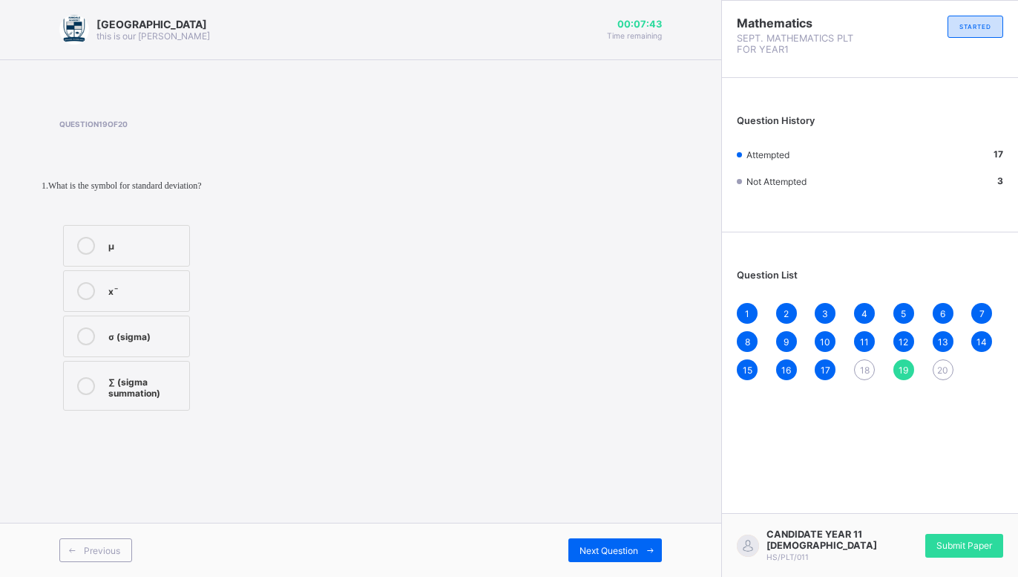
click at [944, 373] on span "20" at bounding box center [942, 369] width 11 height 11
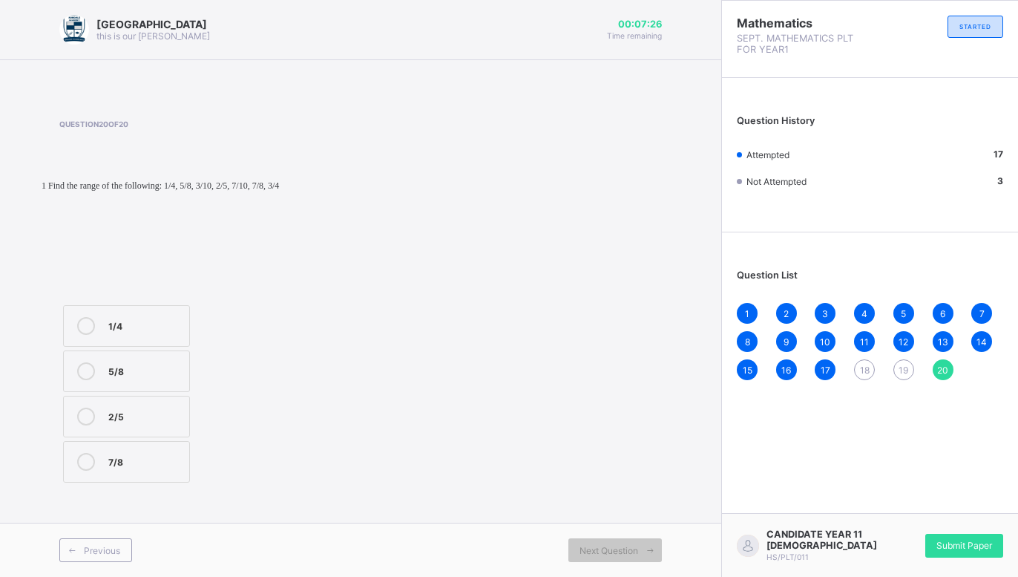
click at [903, 373] on span "19" at bounding box center [904, 369] width 10 height 11
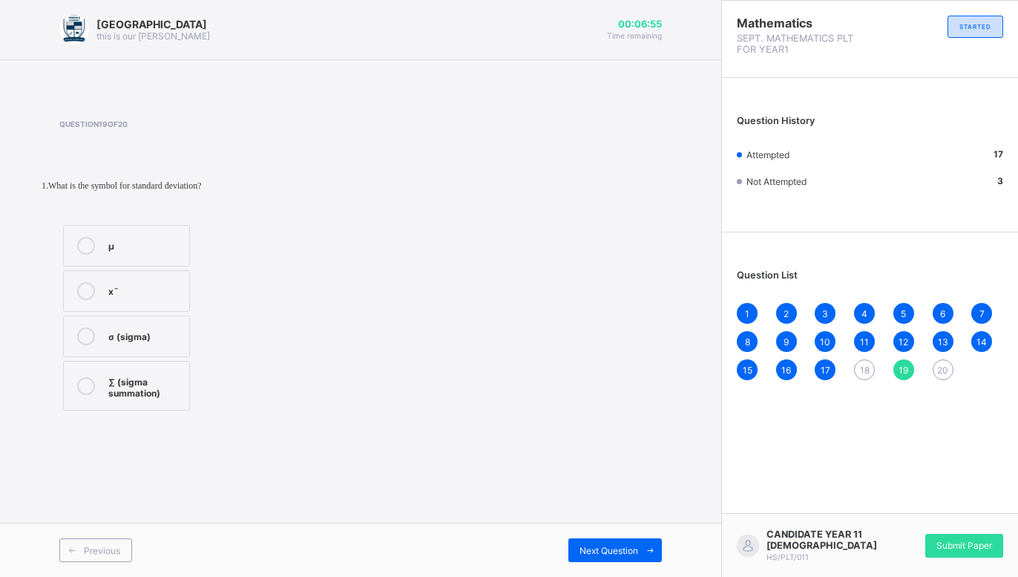
click at [160, 337] on div "σ (sigma)" at bounding box center [144, 334] width 73 height 15
click at [635, 541] on div "Next Question" at bounding box center [616, 550] width 94 height 24
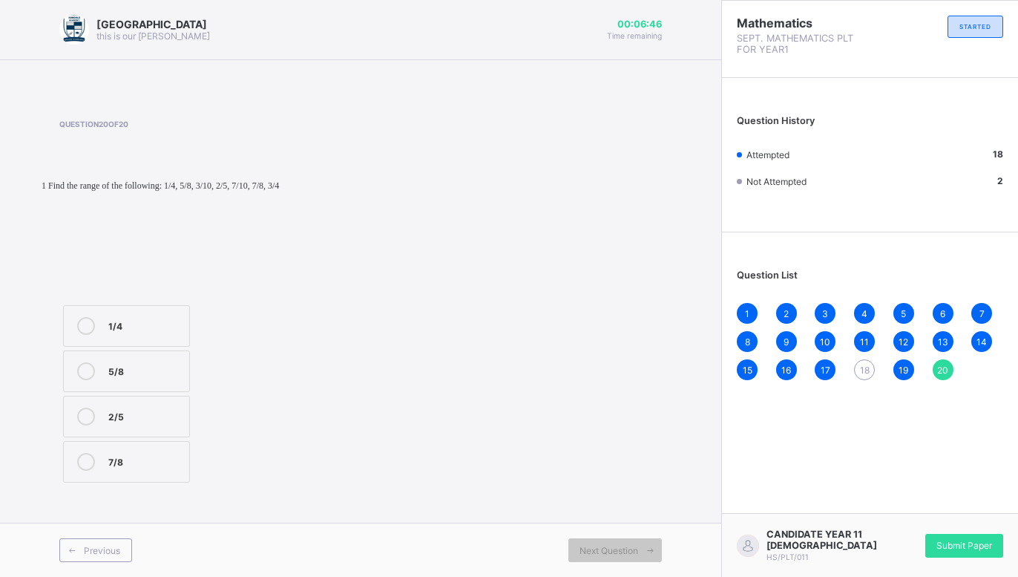
click at [863, 366] on span "18" at bounding box center [865, 369] width 10 height 11
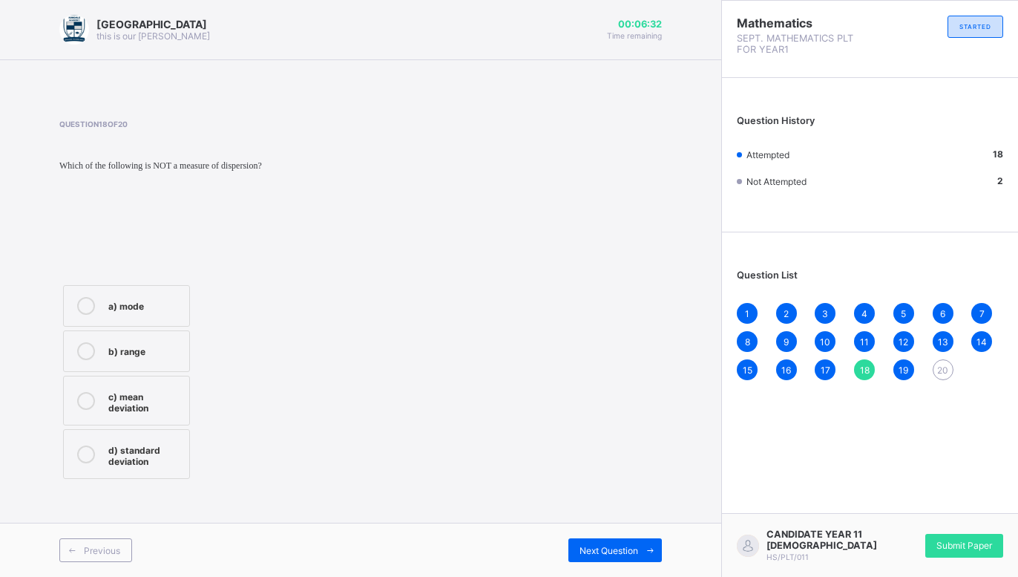
click at [955, 373] on div "1 2 3 4 5 6 7 8 9 10 11 12 13 14 15 16 17 18 19 20" at bounding box center [870, 341] width 266 height 77
click at [940, 364] on span "20" at bounding box center [942, 369] width 11 height 11
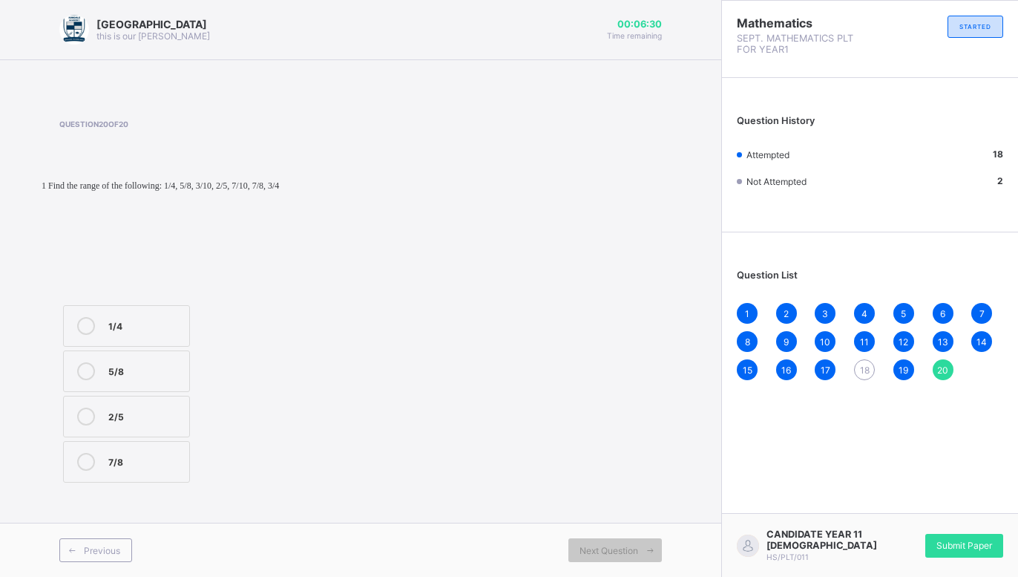
click at [159, 364] on div "5/8" at bounding box center [144, 369] width 73 height 15
click at [859, 375] on div "18" at bounding box center [864, 369] width 21 height 21
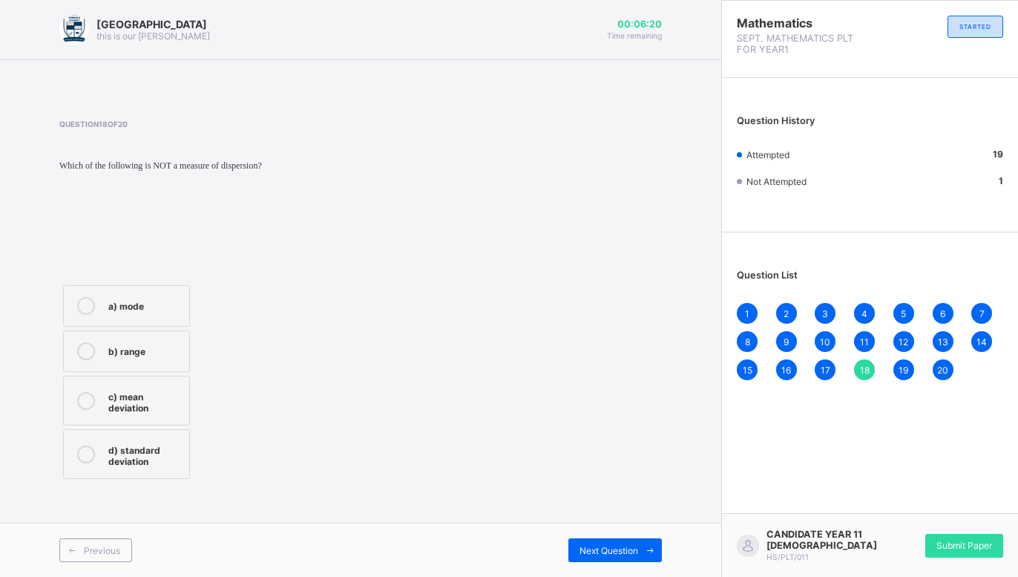
click at [939, 365] on span "20" at bounding box center [942, 369] width 11 height 11
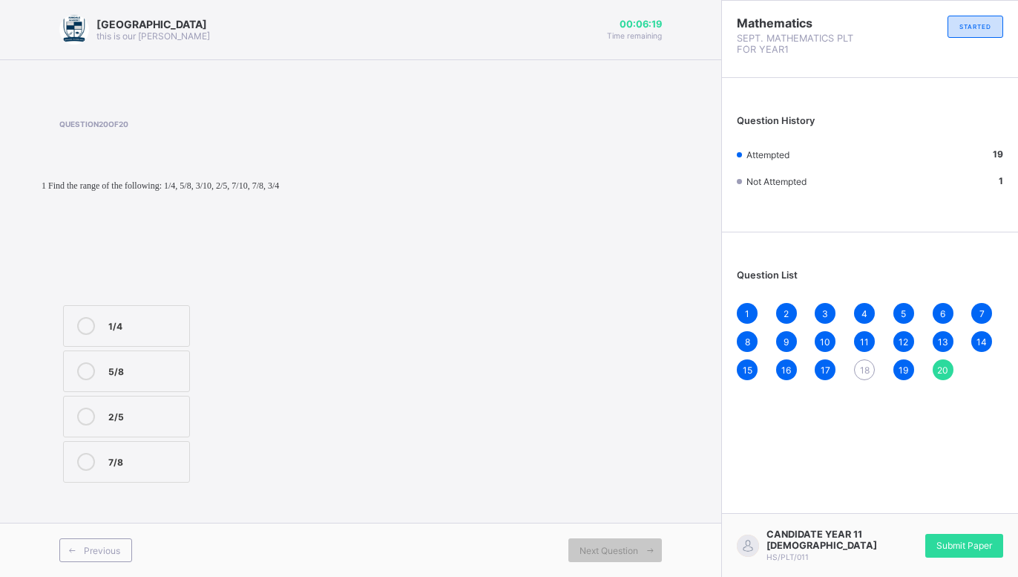
click at [856, 368] on div "18" at bounding box center [864, 369] width 21 height 21
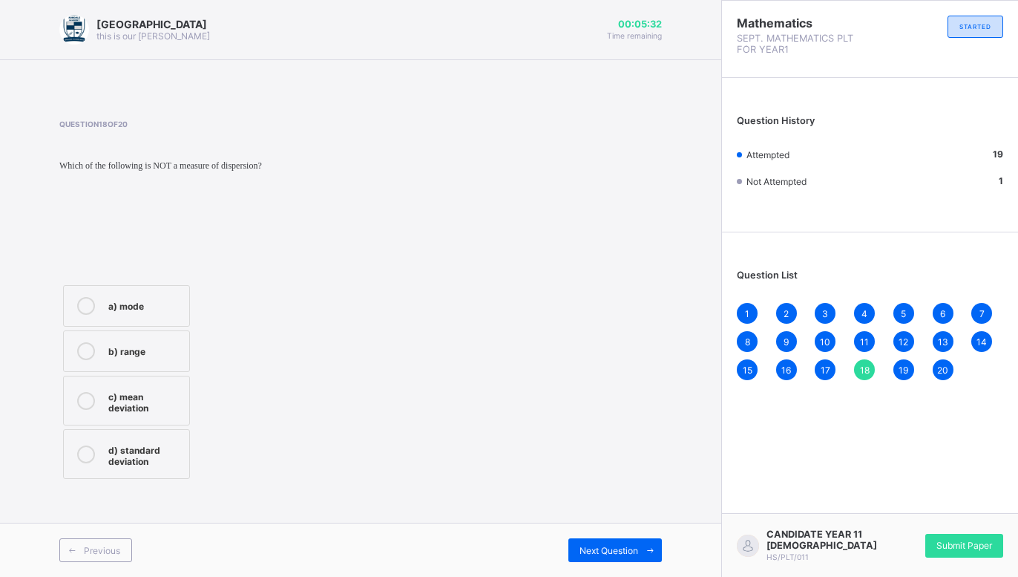
click at [158, 295] on label "a) mode" at bounding box center [126, 306] width 127 height 42
click at [647, 539] on span at bounding box center [650, 550] width 24 height 24
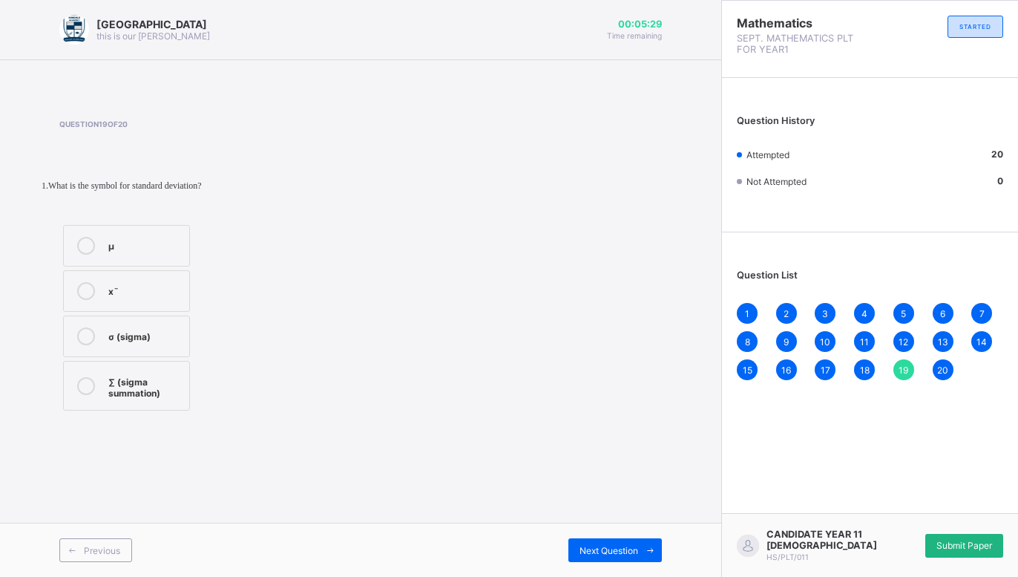
click at [937, 543] on span "Submit Paper" at bounding box center [965, 545] width 56 height 11
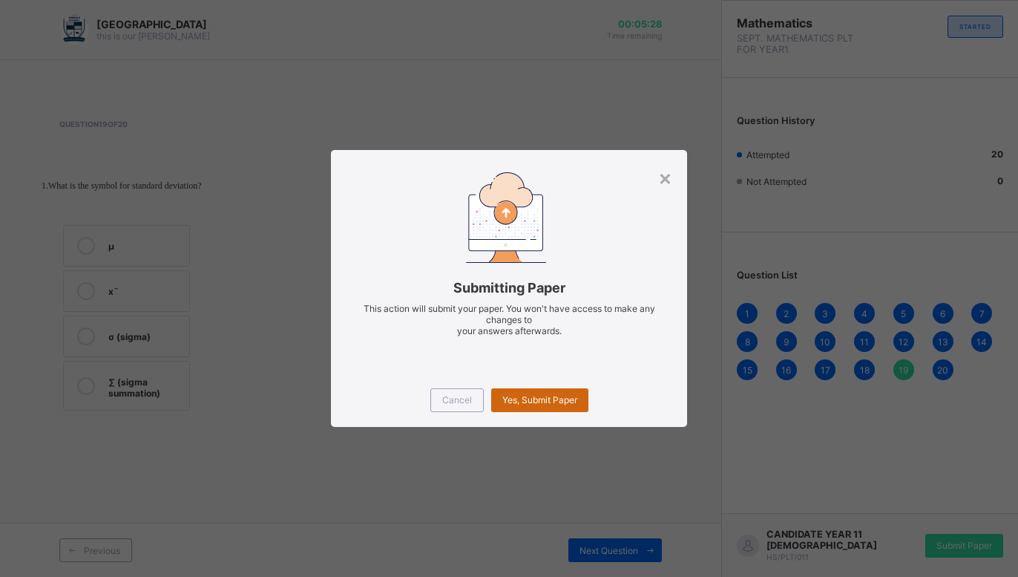
click at [562, 391] on div "Yes, Submit Paper" at bounding box center [539, 400] width 97 height 24
